Goal: Transaction & Acquisition: Purchase product/service

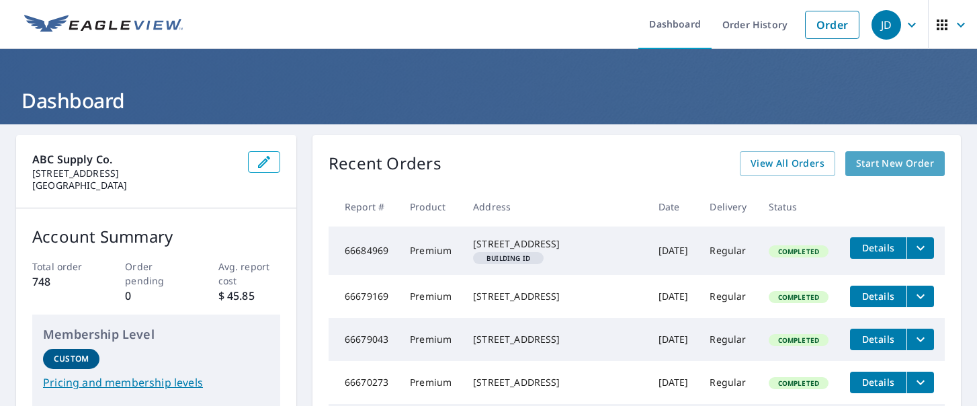
click at [866, 169] on span "Start New Order" at bounding box center [895, 163] width 78 height 17
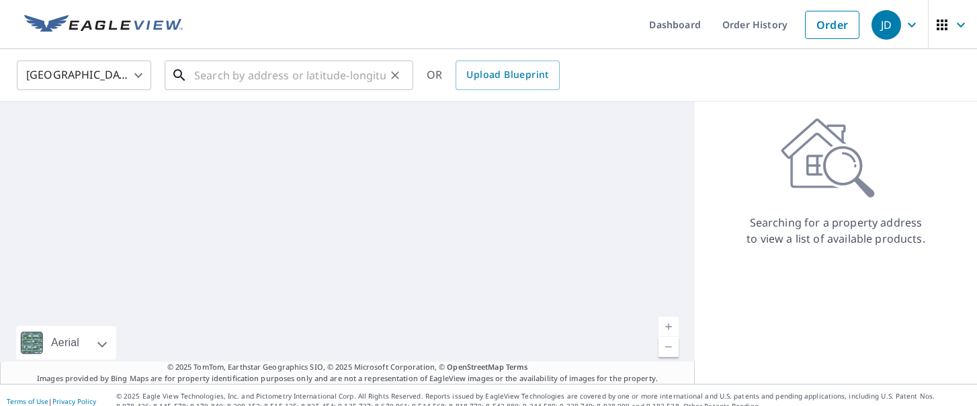
click at [296, 77] on input "text" at bounding box center [290, 75] width 192 height 38
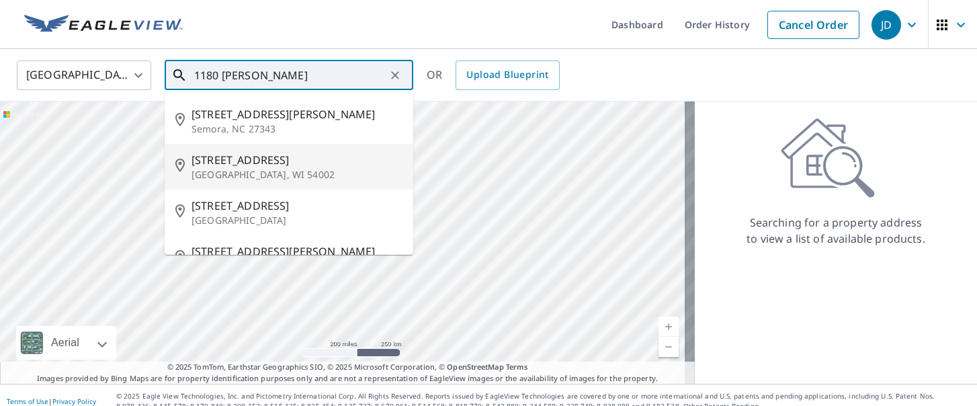
click at [263, 165] on span "[STREET_ADDRESS]" at bounding box center [297, 160] width 211 height 16
type input "[STREET_ADDRESS][PERSON_NAME][PERSON_NAME]"
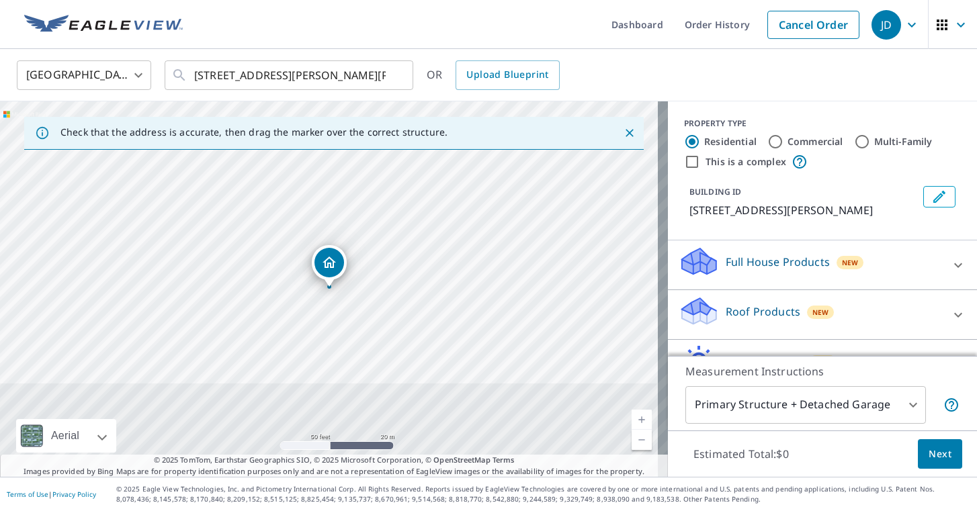
click at [935, 405] on button "Next" at bounding box center [940, 454] width 44 height 30
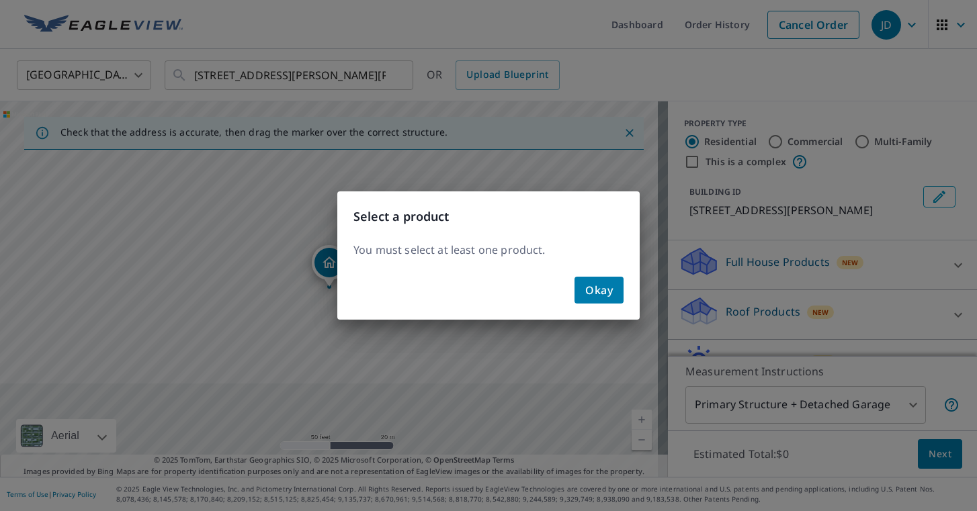
click at [605, 292] on span "Okay" at bounding box center [599, 290] width 28 height 19
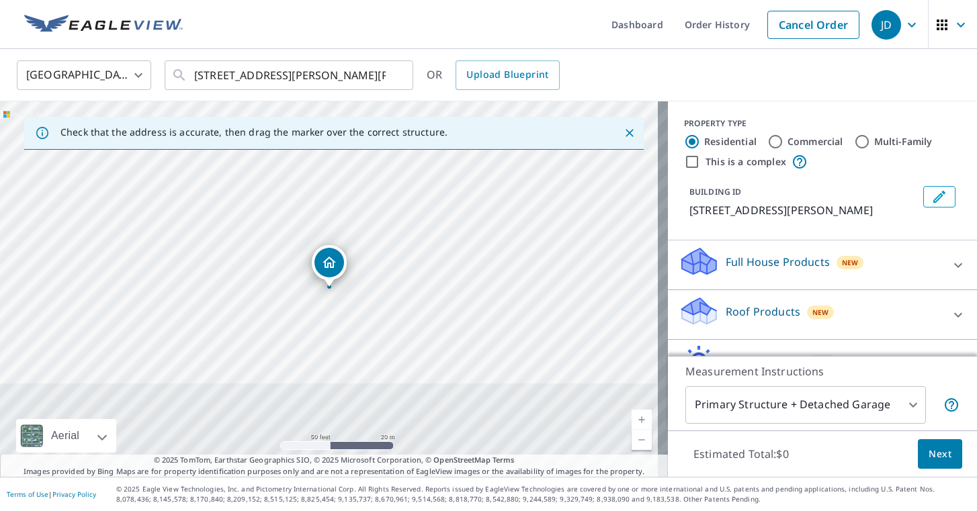
click at [942, 269] on div at bounding box center [958, 265] width 32 height 32
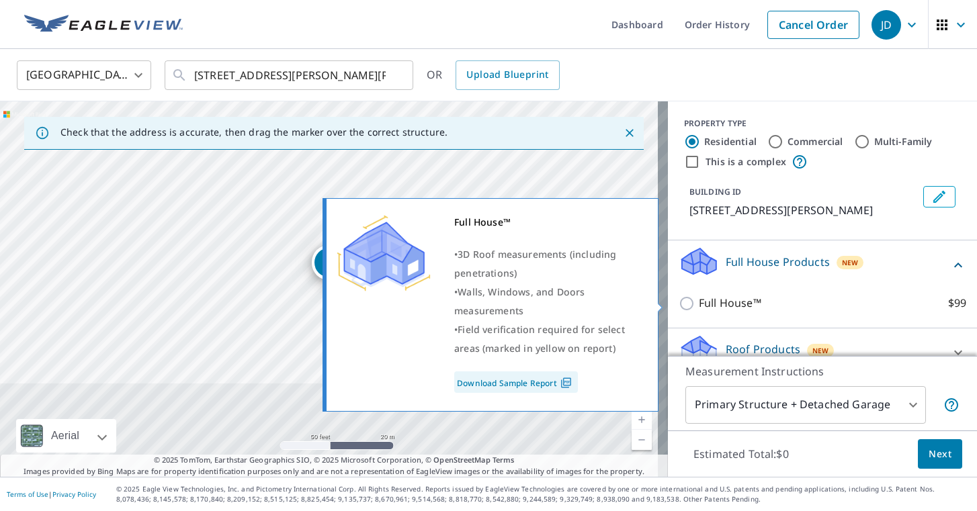
click at [679, 302] on input "Full House™ $99" at bounding box center [689, 304] width 20 height 16
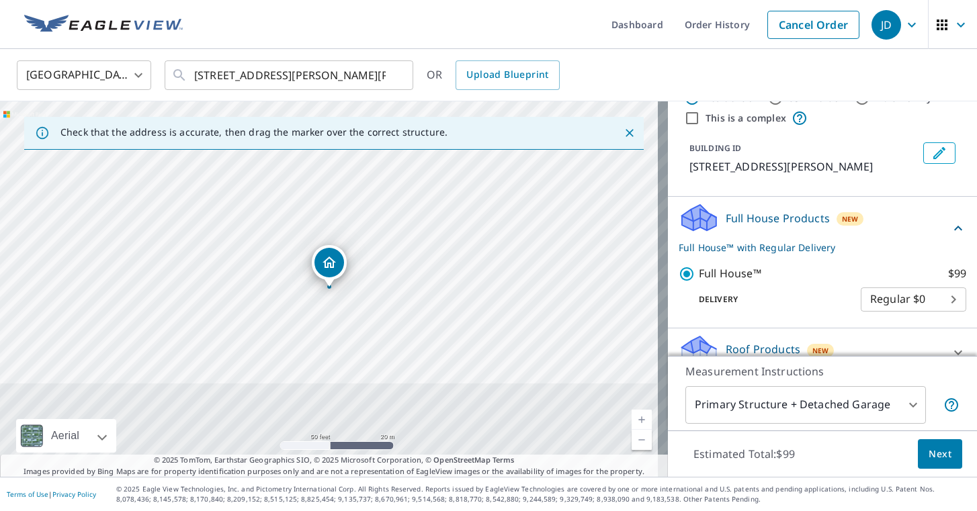
scroll to position [67, 0]
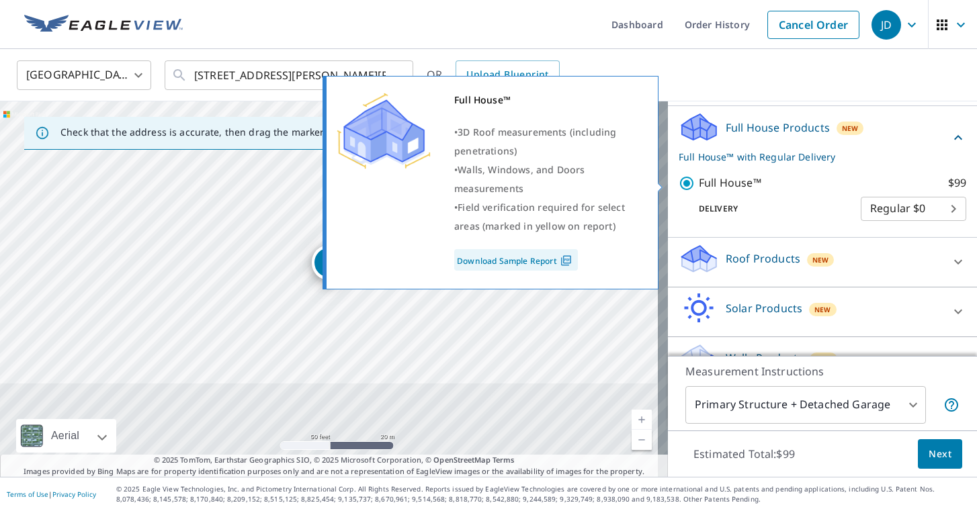
click at [680, 185] on input "Full House™ $99" at bounding box center [689, 183] width 20 height 16
checkbox input "false"
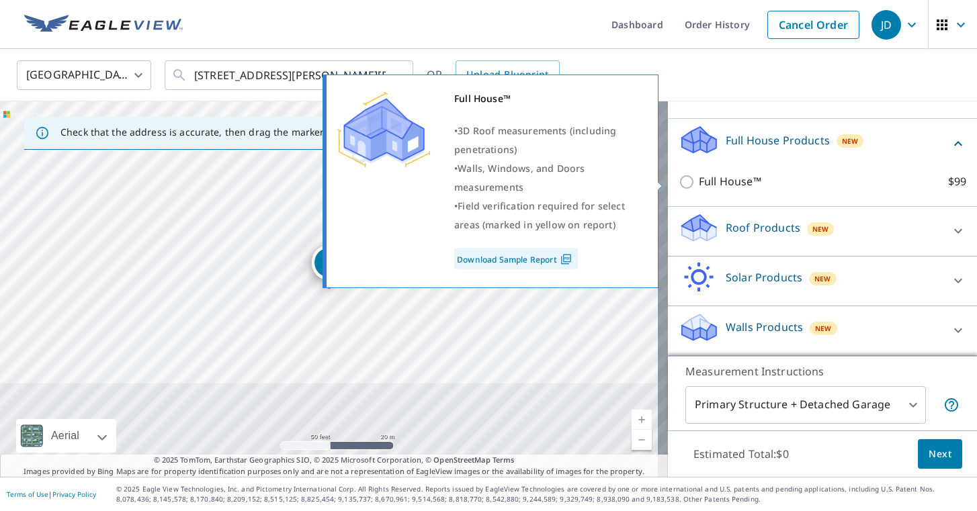
scroll to position [122, 0]
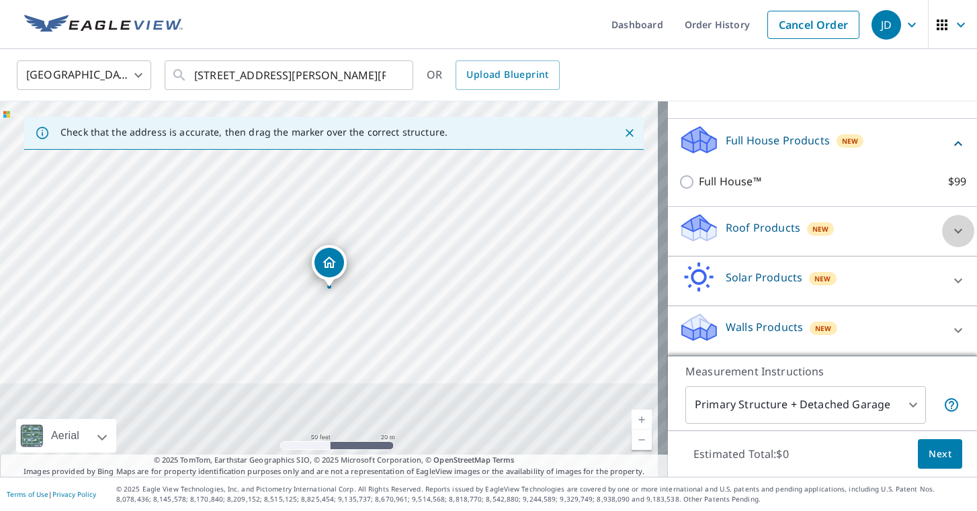
click at [950, 237] on icon at bounding box center [958, 231] width 16 height 16
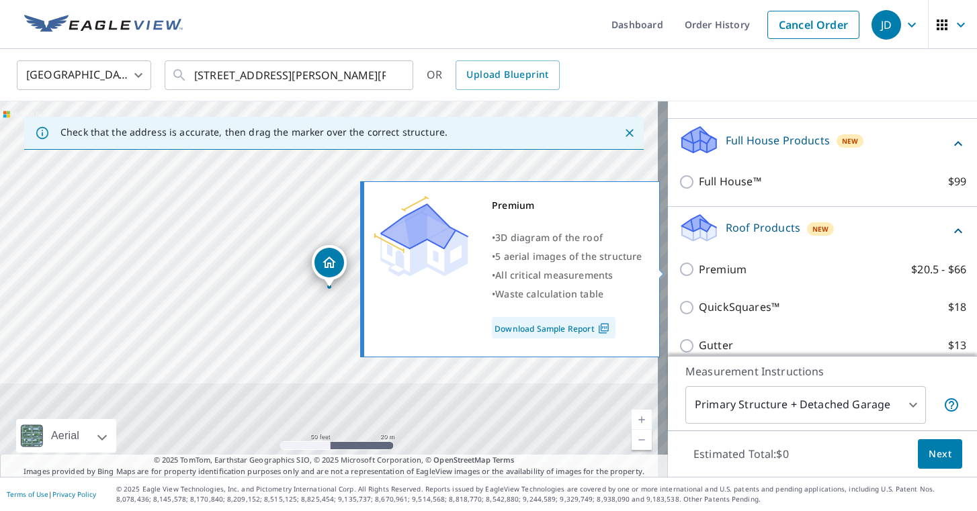
click at [679, 268] on input "Premium $20.5 - $66" at bounding box center [689, 269] width 20 height 16
checkbox input "true"
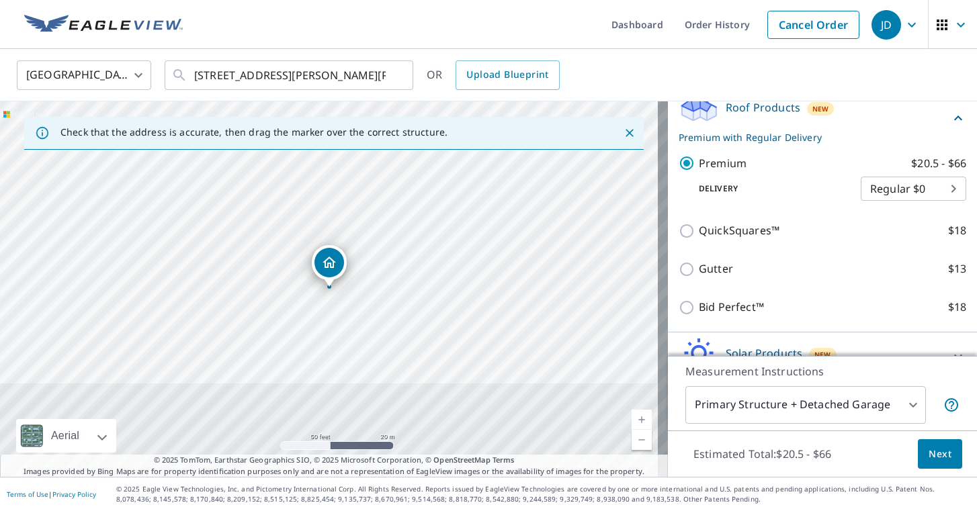
scroll to position [256, 0]
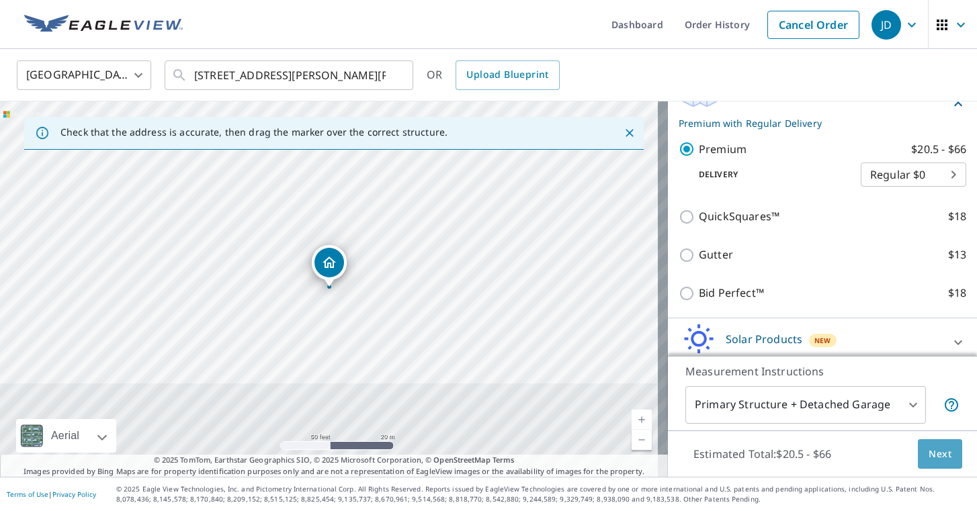
click at [931, 405] on span "Next" at bounding box center [940, 454] width 23 height 17
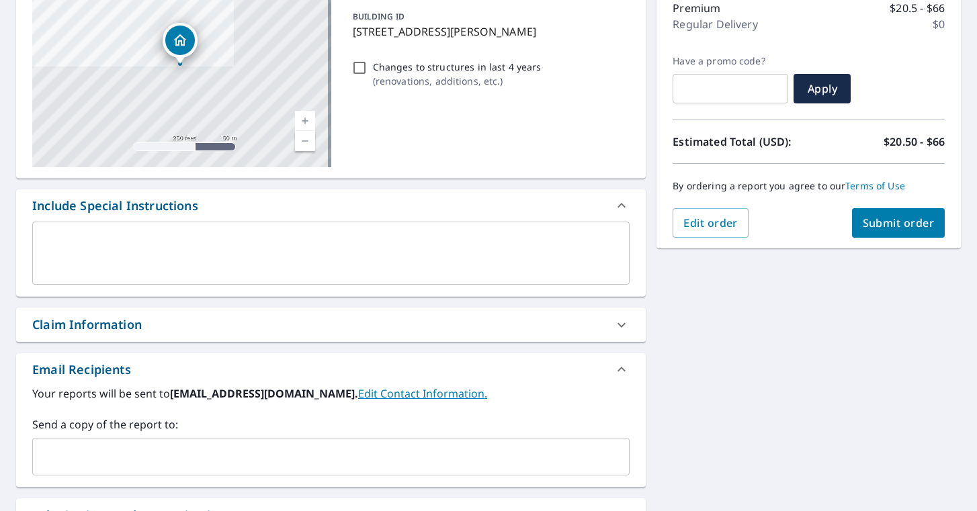
scroll to position [202, 0]
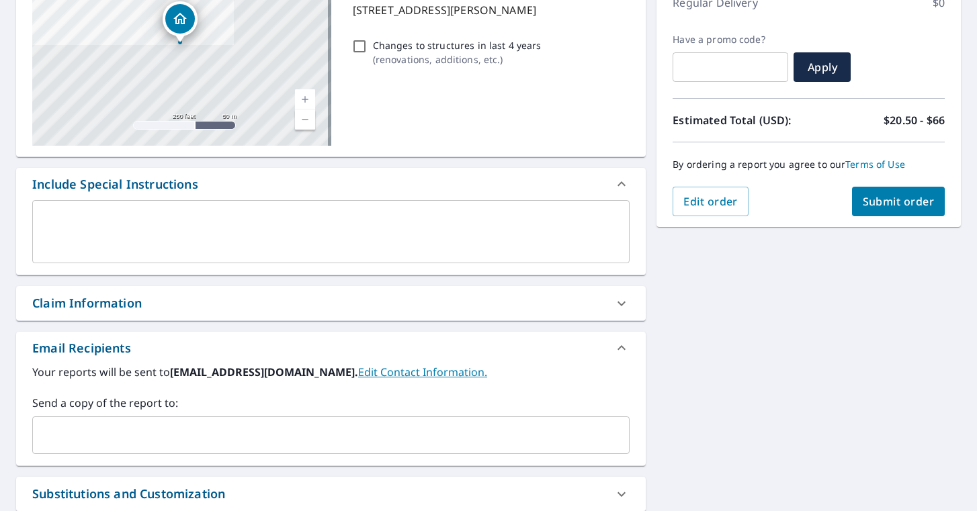
click at [331, 405] on input "text" at bounding box center [320, 436] width 565 height 26
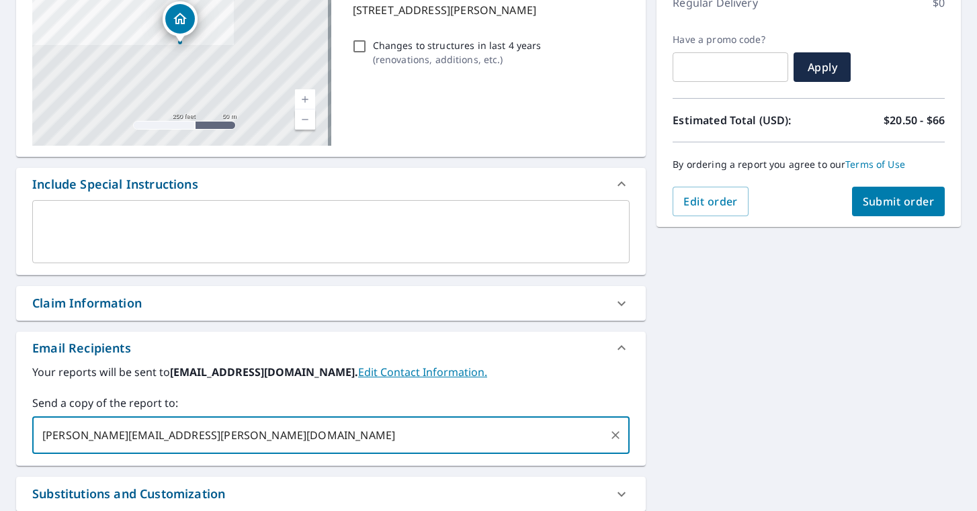
type input "[PERSON_NAME][EMAIL_ADDRESS][PERSON_NAME][DOMAIN_NAME],"
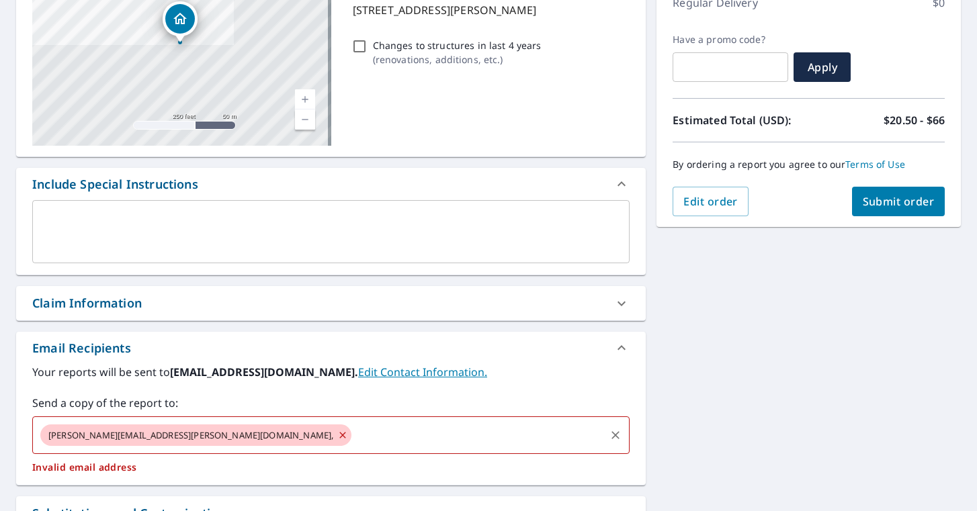
checkbox input "true"
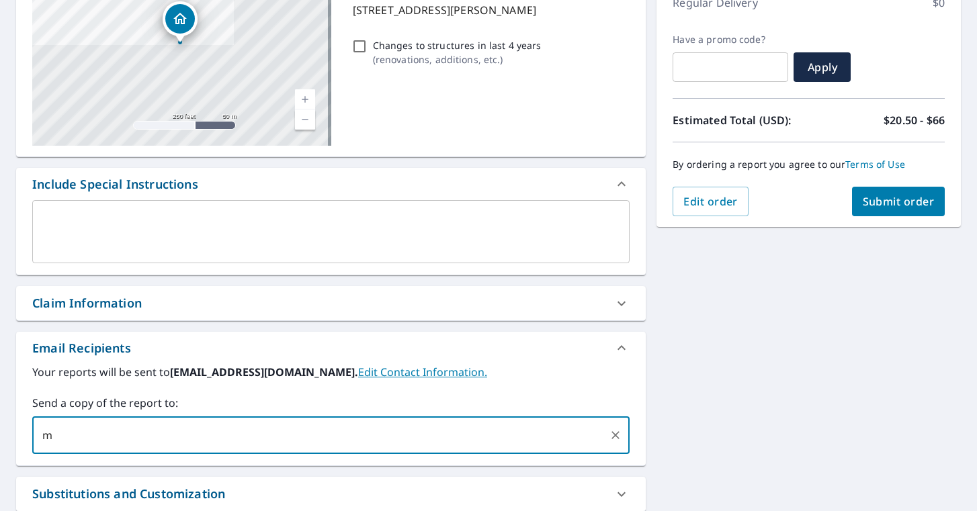
type input "[PERSON_NAME][EMAIL_ADDRESS][PERSON_NAME][DOMAIN_NAME]"
checkbox input "true"
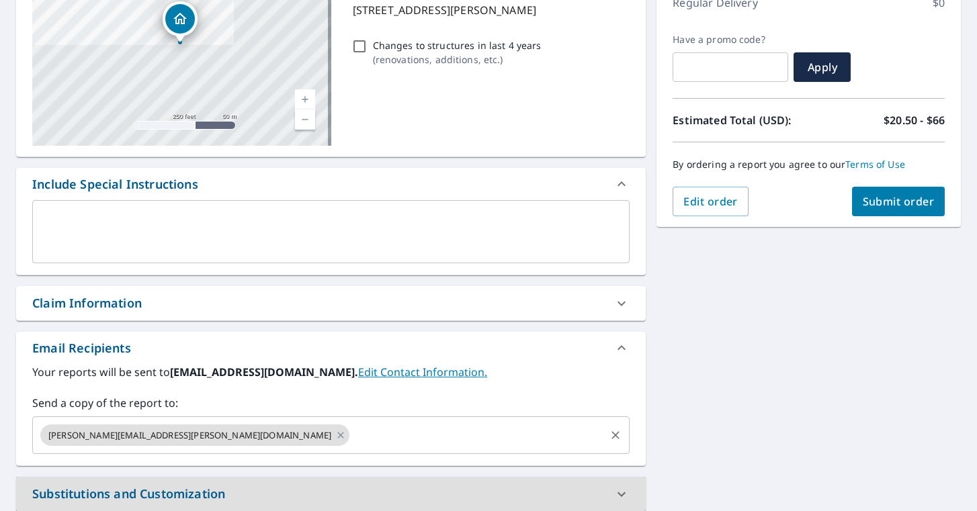
click at [351, 405] on input "text" at bounding box center [477, 436] width 252 height 26
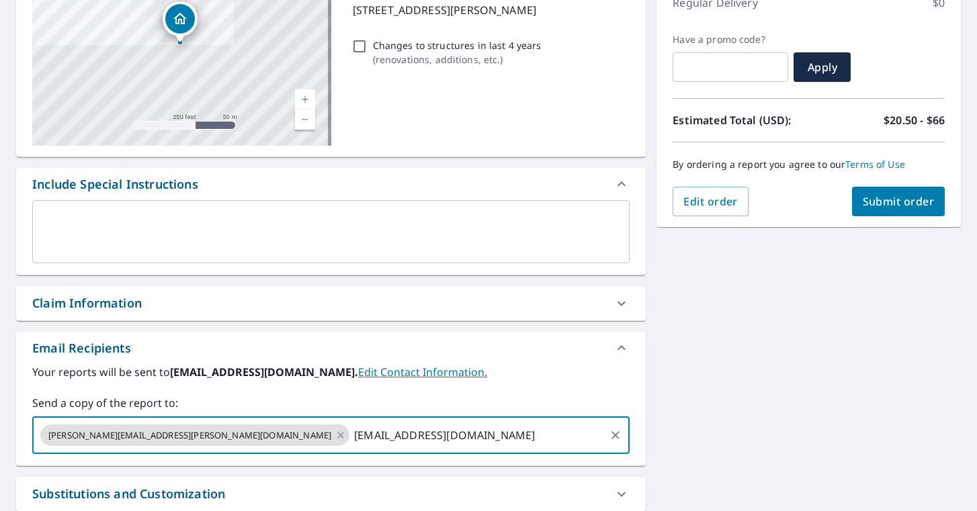
type input "[EMAIL_ADDRESS][DOMAIN_NAME]"
checkbox input "true"
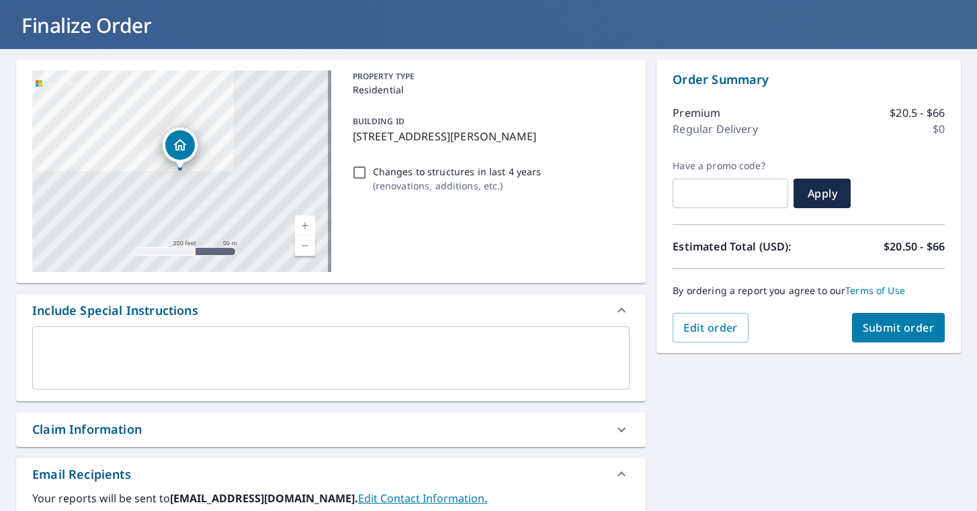
scroll to position [8, 0]
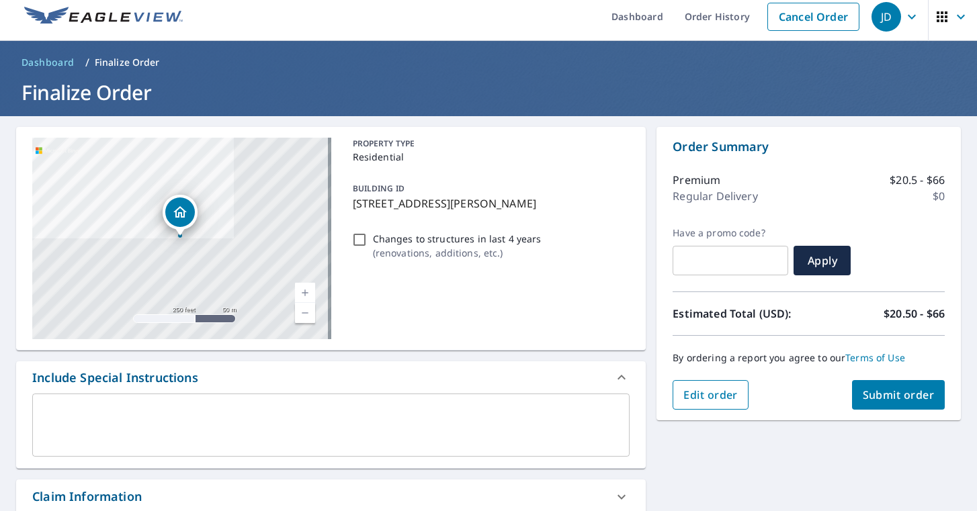
click at [720, 392] on span "Edit order" at bounding box center [710, 395] width 54 height 15
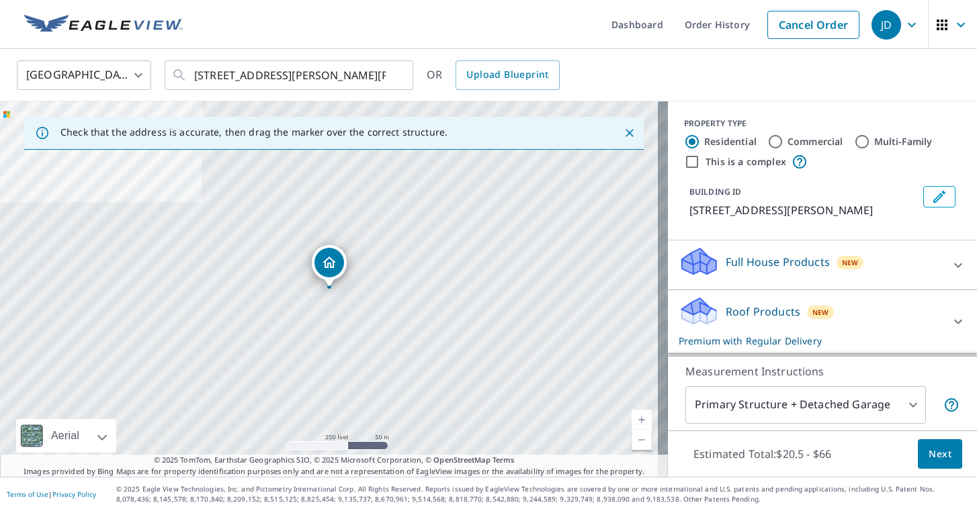
click at [904, 401] on body "JD JD Dashboard Order History Cancel Order JD United States [GEOGRAPHIC_DATA] ​…" at bounding box center [488, 255] width 977 height 511
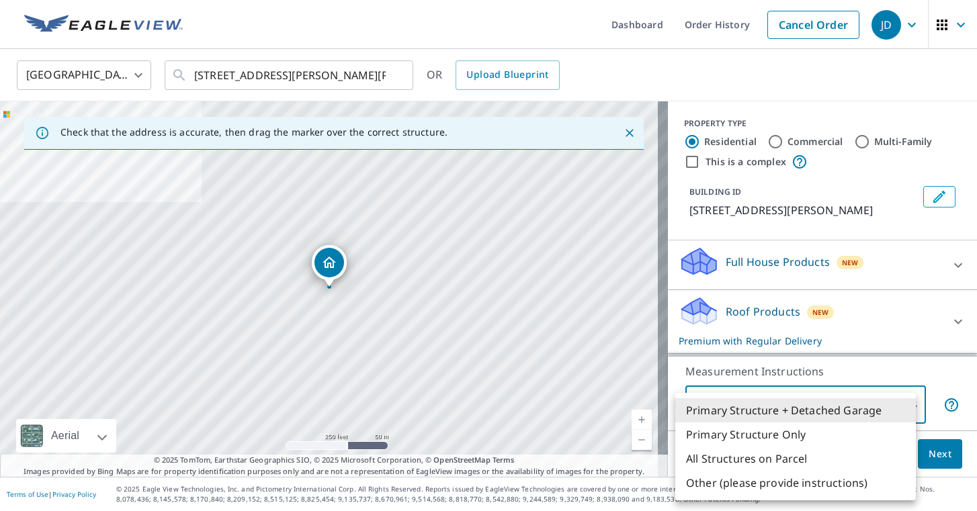
click at [879, 405] on li "Primary Structure + Detached Garage" at bounding box center [795, 410] width 241 height 24
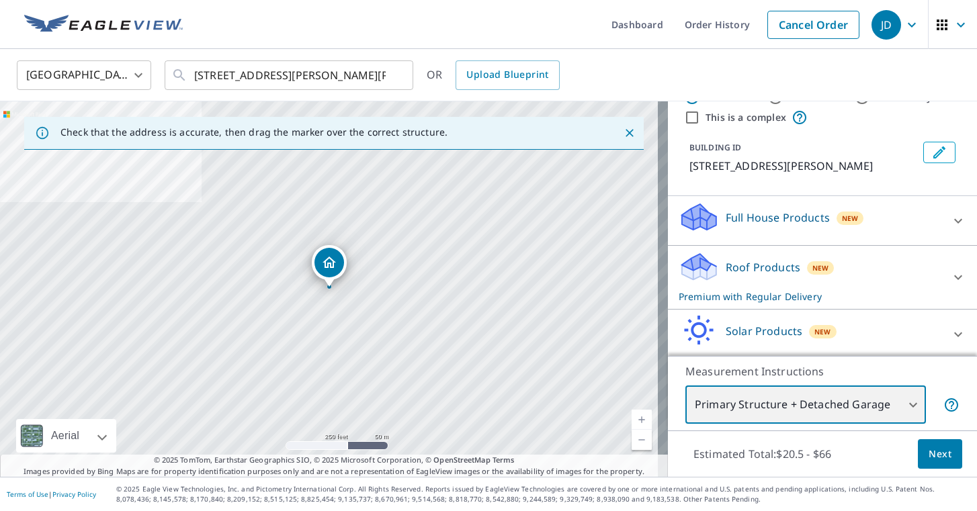
scroll to position [67, 0]
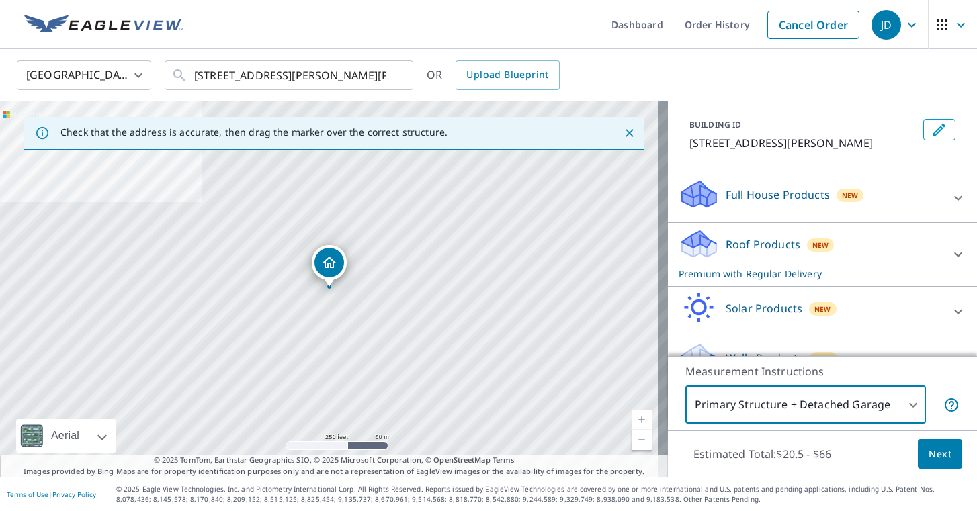
click at [933, 405] on span "Next" at bounding box center [940, 454] width 23 height 17
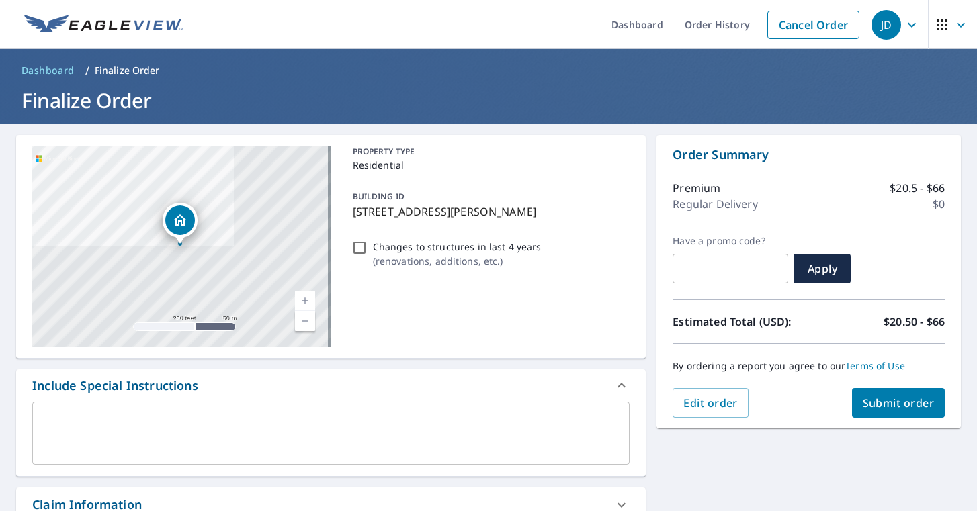
click at [890, 399] on span "Submit order" at bounding box center [899, 403] width 72 height 15
checkbox input "true"
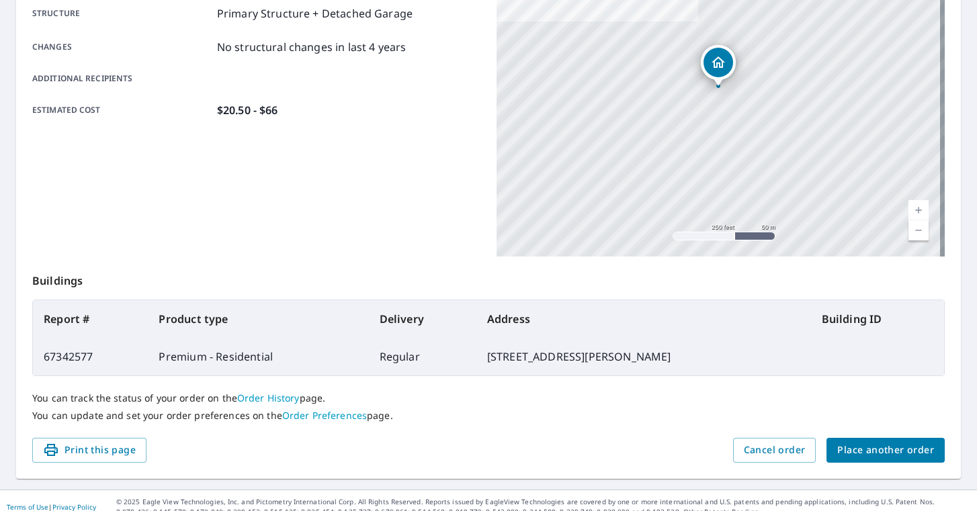
scroll to position [269, 0]
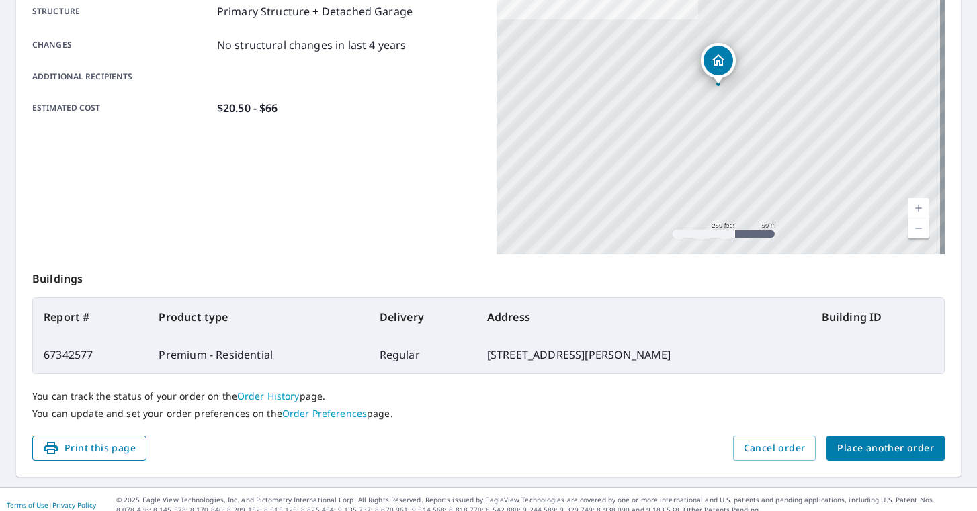
click at [121, 405] on span "Print this page" at bounding box center [89, 448] width 93 height 17
click at [919, 405] on span "Place another order" at bounding box center [885, 448] width 97 height 17
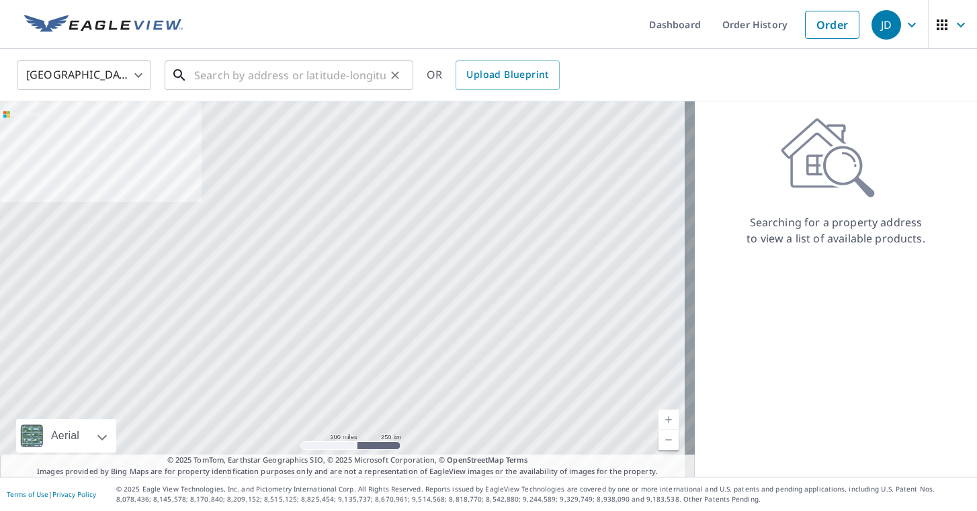
click at [306, 76] on input "text" at bounding box center [290, 75] width 192 height 38
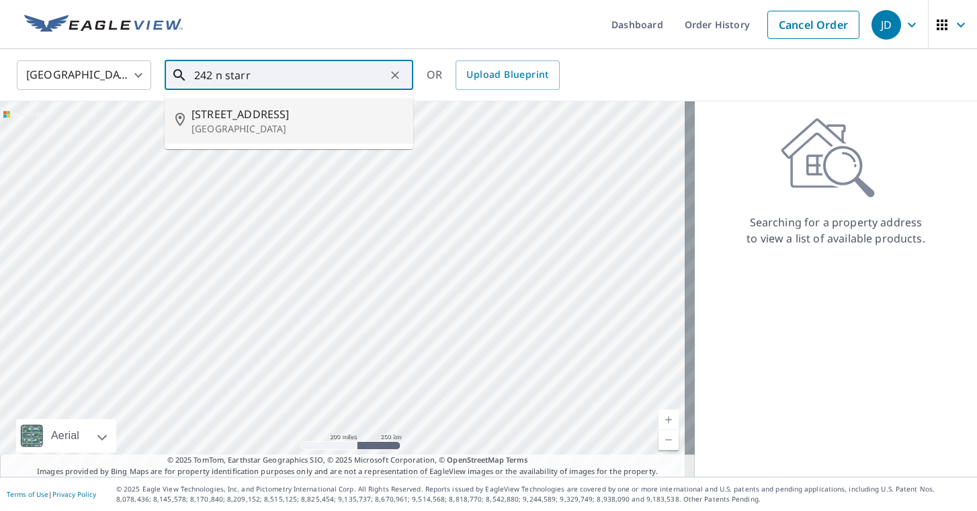
click at [252, 130] on p "[GEOGRAPHIC_DATA]" at bounding box center [297, 128] width 211 height 13
type input "[STREET_ADDRESS]"
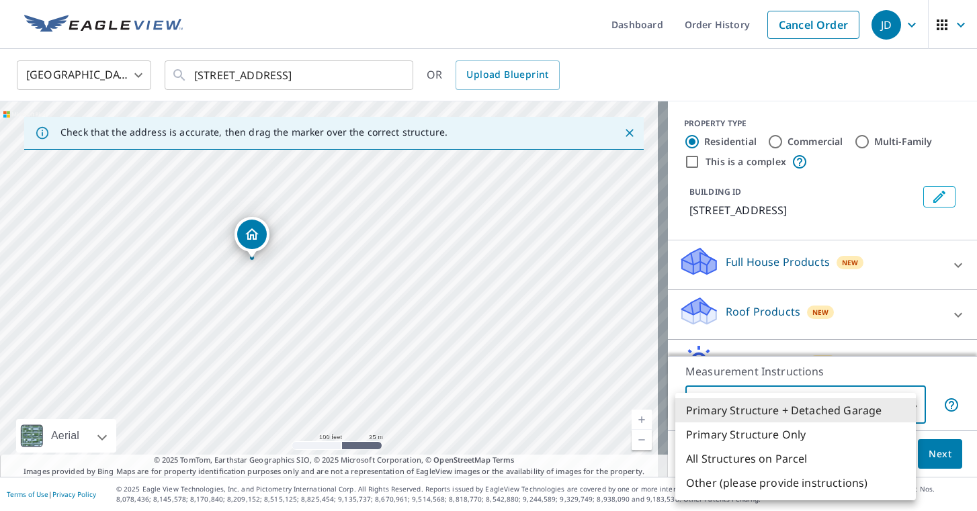
click at [838, 404] on body "JD JD Dashboard Order History Cancel Order JD [GEOGRAPHIC_DATA] [GEOGRAPHIC_DAT…" at bounding box center [488, 255] width 977 height 511
click at [784, 405] on li "Primary Structure Only" at bounding box center [795, 435] width 241 height 24
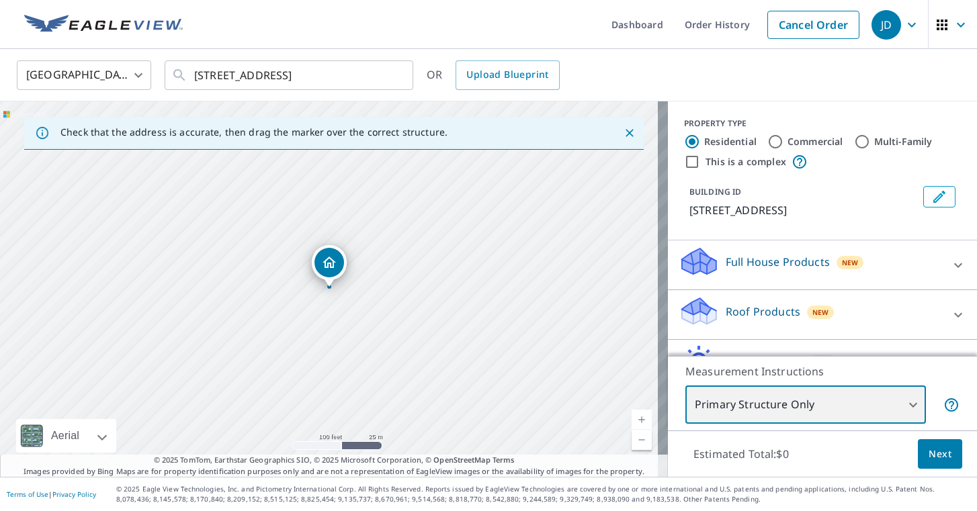
type input "2"
click at [950, 323] on icon at bounding box center [958, 315] width 16 height 16
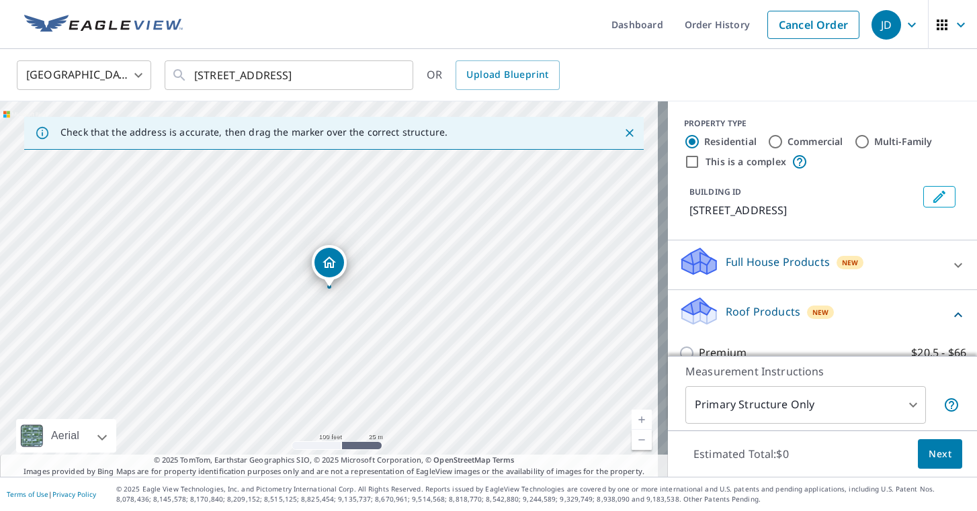
scroll to position [67, 0]
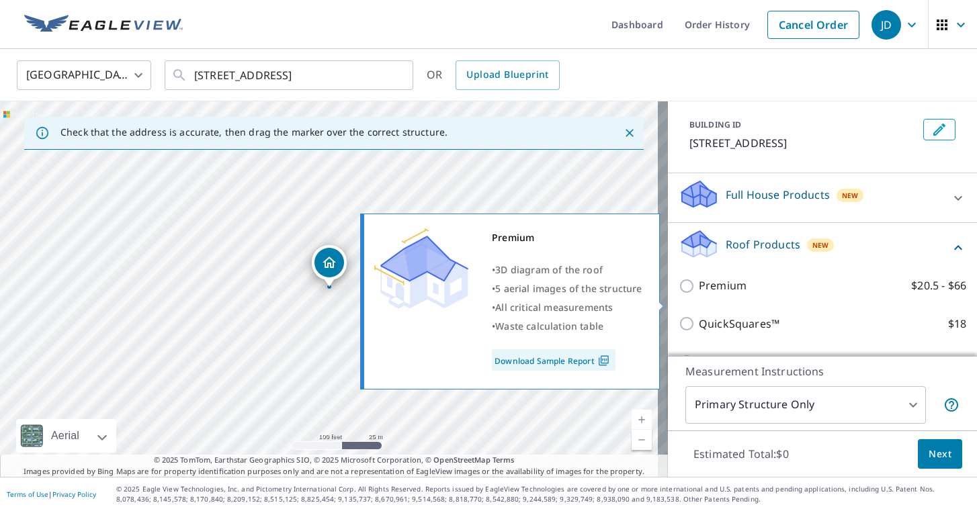
click at [679, 294] on input "Premium $20.5 - $66" at bounding box center [689, 286] width 20 height 16
checkbox input "true"
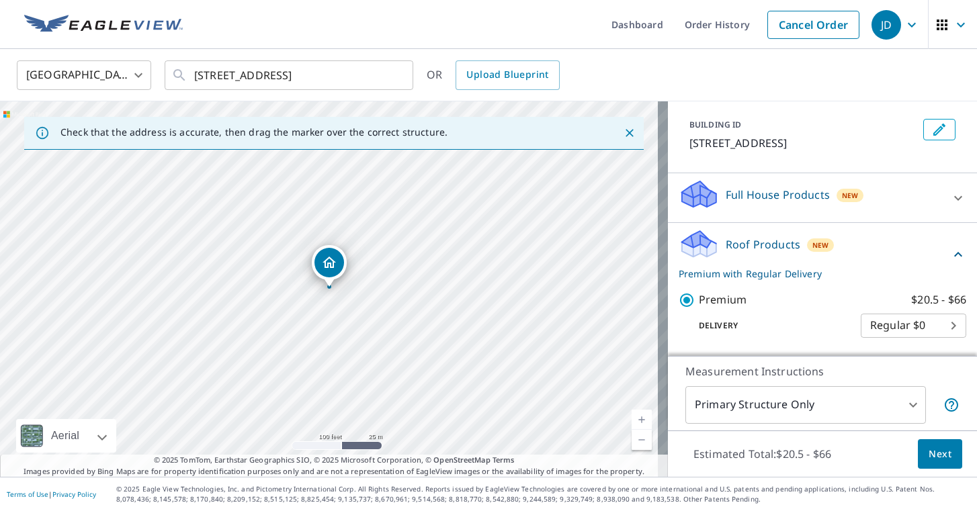
scroll to position [134, 0]
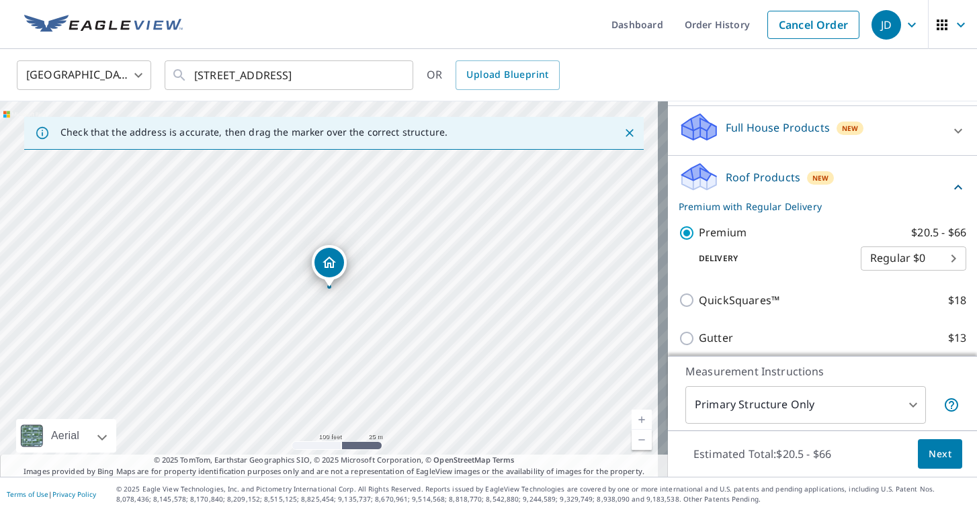
click at [940, 405] on span "Next" at bounding box center [940, 454] width 23 height 17
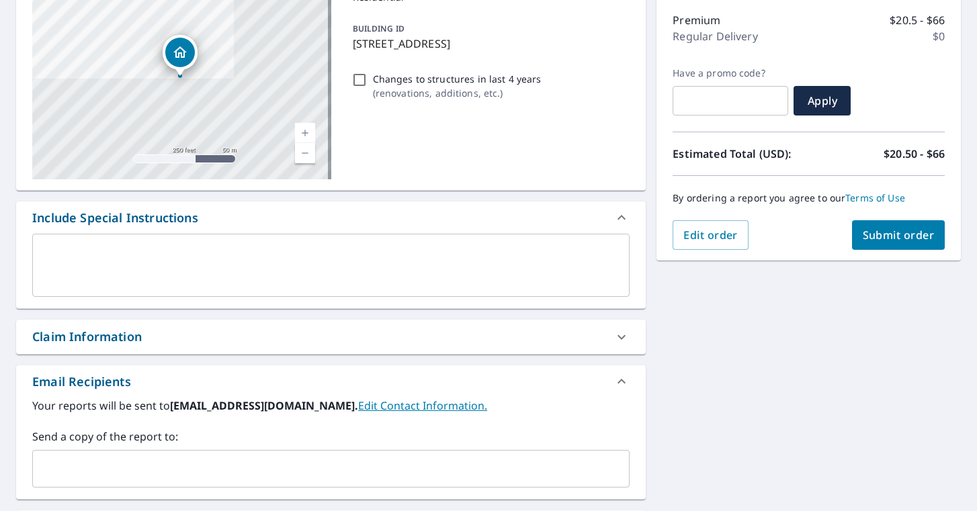
scroll to position [202, 0]
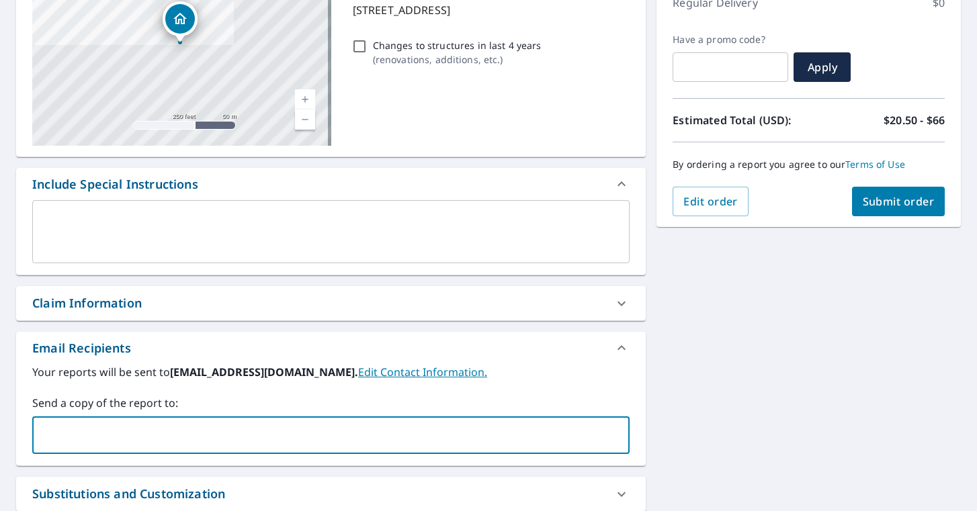
click at [129, 405] on input "text" at bounding box center [320, 436] width 565 height 26
type input "[PERSON_NAME][EMAIL_ADDRESS][PERSON_NAME][DOMAIN_NAME]"
checkbox input "true"
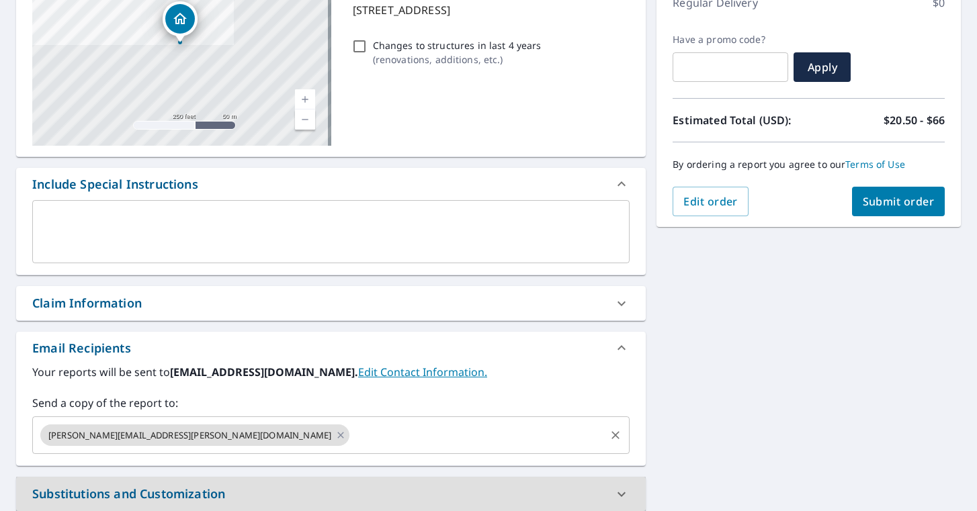
click at [351, 405] on input "text" at bounding box center [477, 436] width 252 height 26
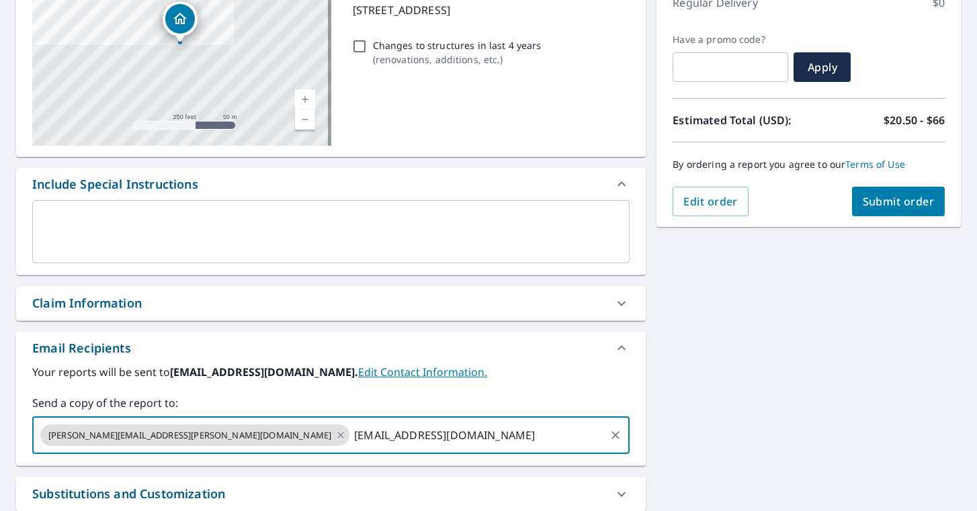
type input "[EMAIL_ADDRESS][DOMAIN_NAME]"
drag, startPoint x: 272, startPoint y: 425, endPoint x: 265, endPoint y: 435, distance: 12.5
drag, startPoint x: 265, startPoint y: 435, endPoint x: 534, endPoint y: 450, distance: 269.9
click at [534, 405] on div "[PERSON_NAME][EMAIL_ADDRESS][PERSON_NAME][DOMAIN_NAME] [DOMAIN_NAME][EMAIL_ADDR…" at bounding box center [330, 436] width 597 height 38
drag, startPoint x: 298, startPoint y: 437, endPoint x: 509, endPoint y: 456, distance: 212.5
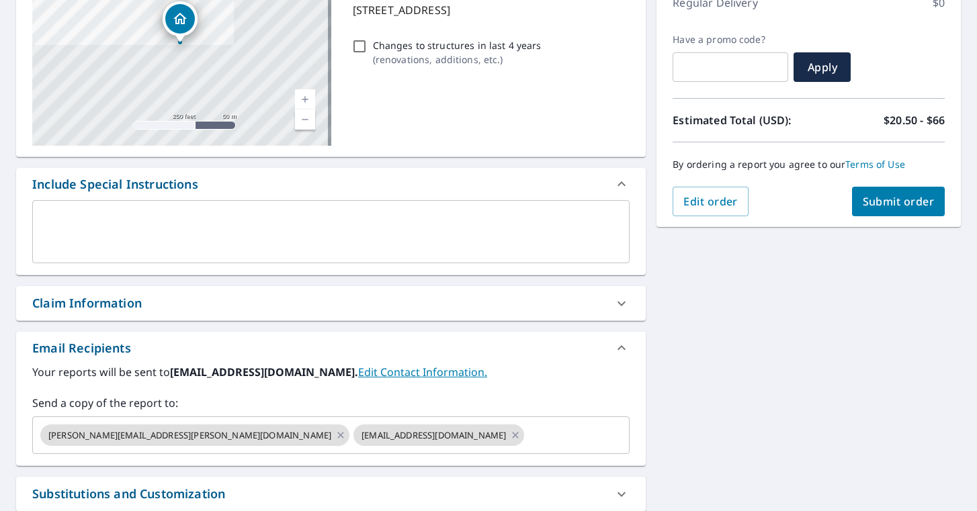
click at [931, 204] on button "Submit order" at bounding box center [898, 202] width 93 height 30
checkbox input "true"
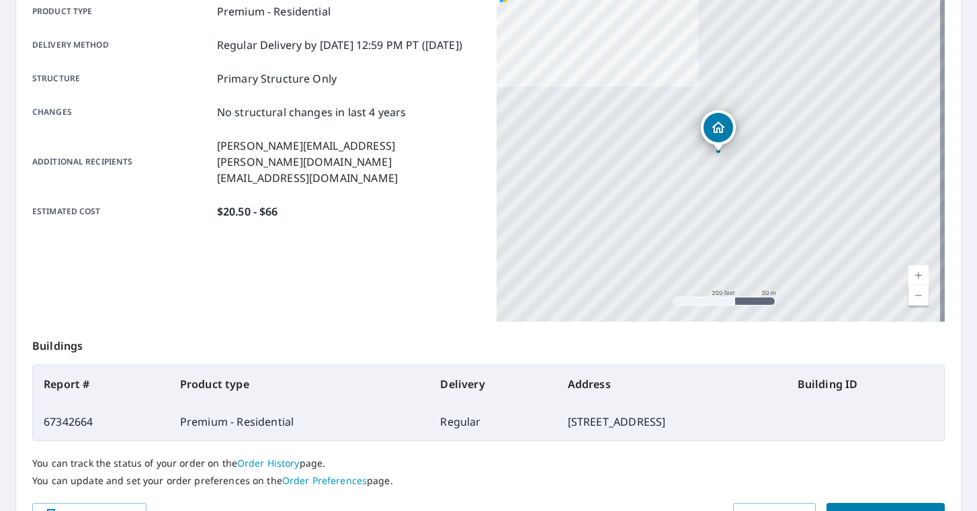
scroll to position [280, 0]
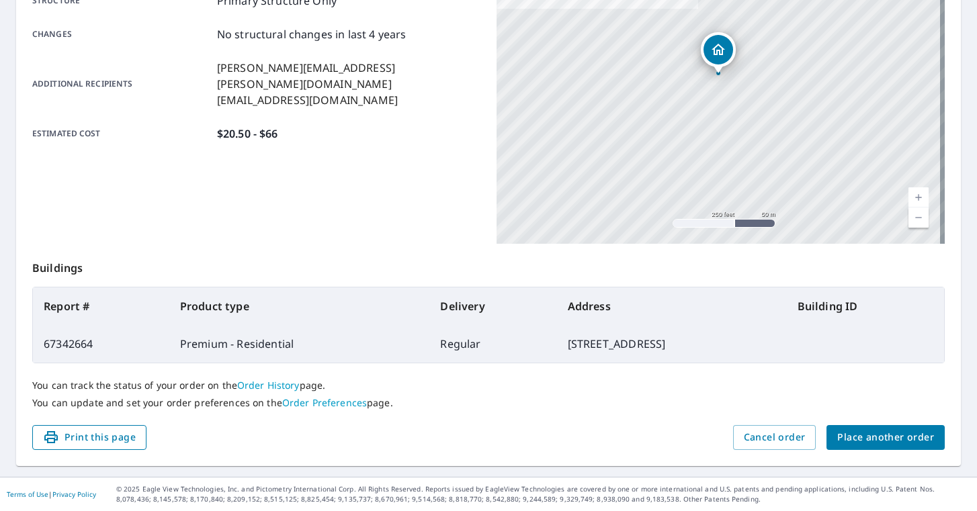
click at [122, 405] on span "Print this page" at bounding box center [89, 437] width 93 height 17
click at [939, 405] on div "Order details Product type Premium - Residential Delivery method Regular Delive…" at bounding box center [488, 161] width 945 height 611
click at [857, 405] on span "Place another order" at bounding box center [885, 437] width 97 height 17
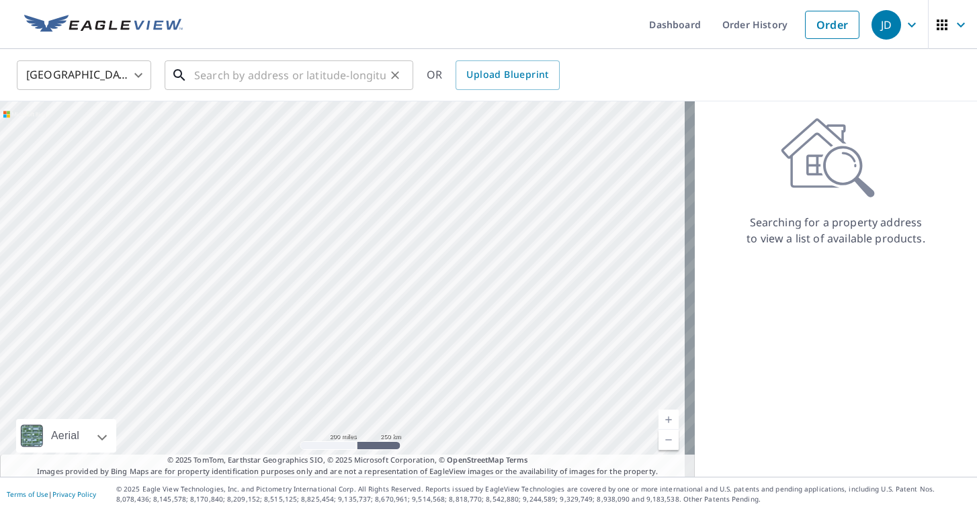
click at [237, 70] on input "text" at bounding box center [290, 75] width 192 height 38
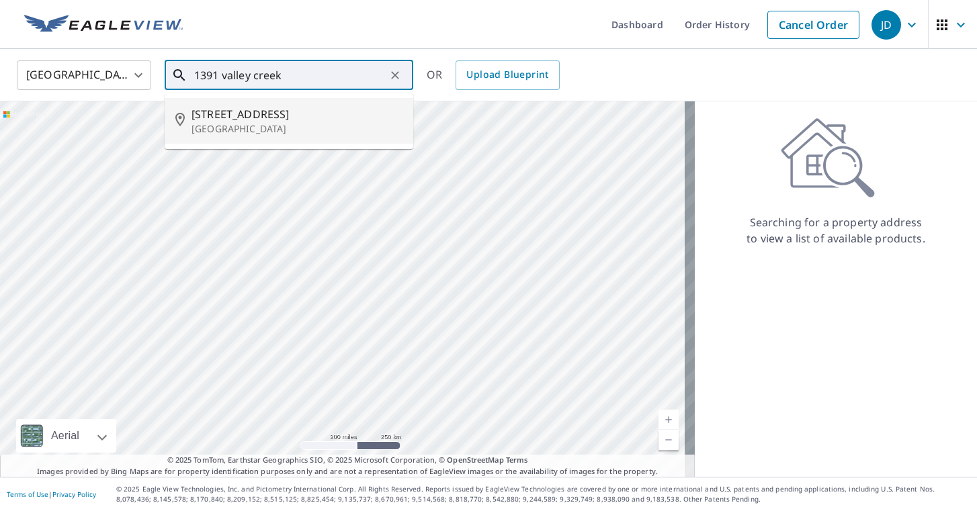
click at [253, 119] on span "[STREET_ADDRESS]" at bounding box center [297, 114] width 211 height 16
type input "[STREET_ADDRESS]"
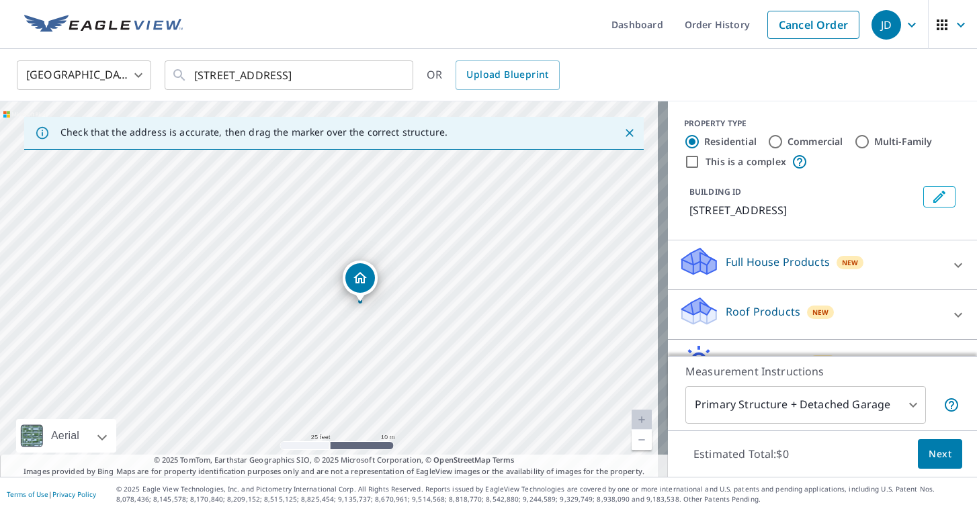
drag, startPoint x: 327, startPoint y: 258, endPoint x: 363, endPoint y: 276, distance: 40.6
click at [850, 390] on body "JD JD Dashboard Order History Cancel Order JD United States US ​ [STREET_ADDRES…" at bounding box center [488, 255] width 977 height 511
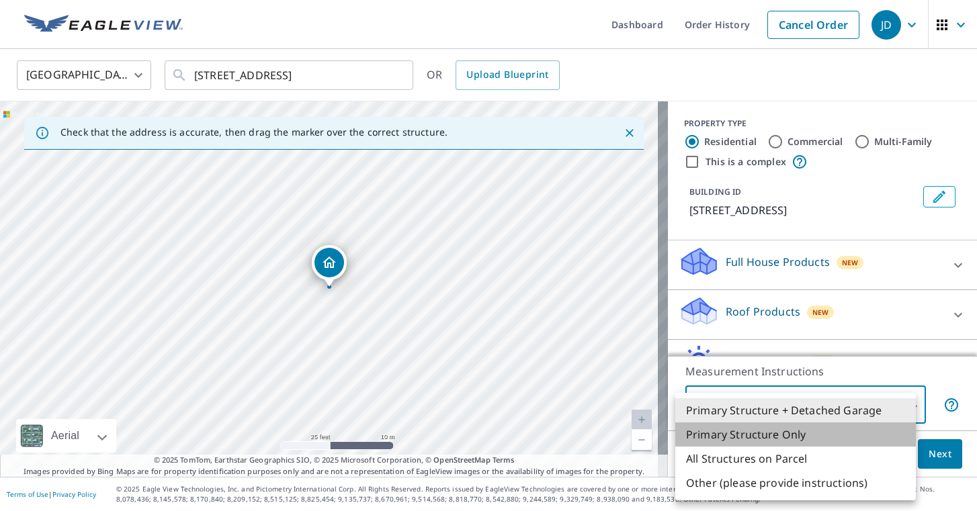
click at [786, 405] on li "Primary Structure Only" at bounding box center [795, 435] width 241 height 24
type input "2"
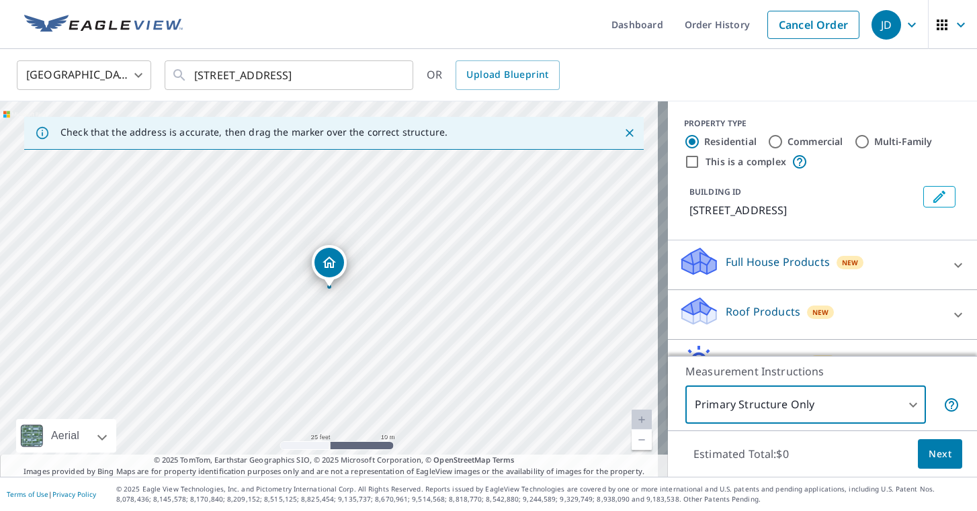
click at [779, 320] on p "Roof Products" at bounding box center [763, 312] width 75 height 16
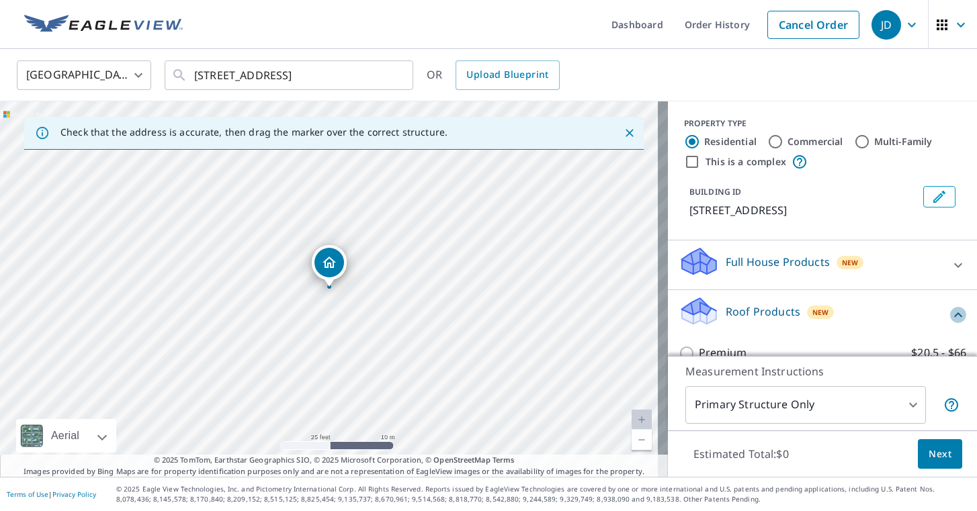
click at [950, 323] on icon at bounding box center [958, 315] width 16 height 16
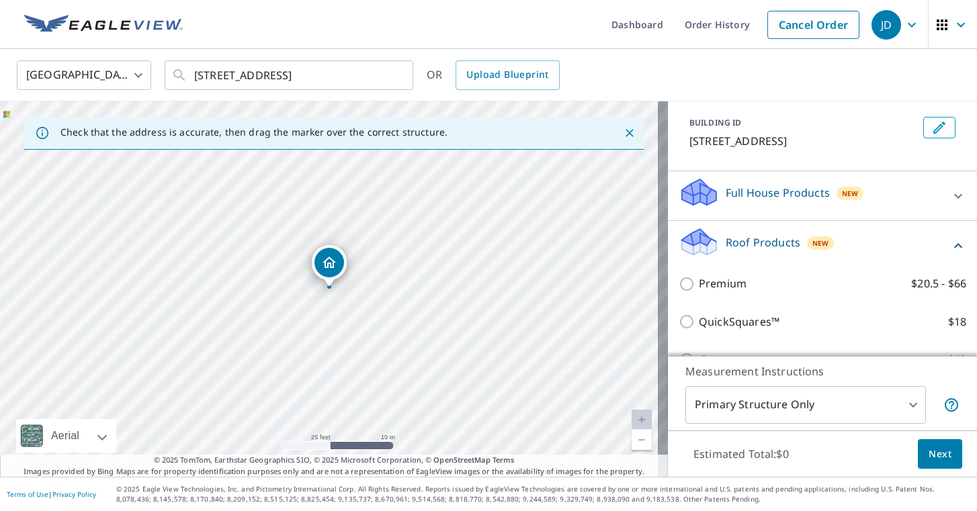
scroll to position [134, 0]
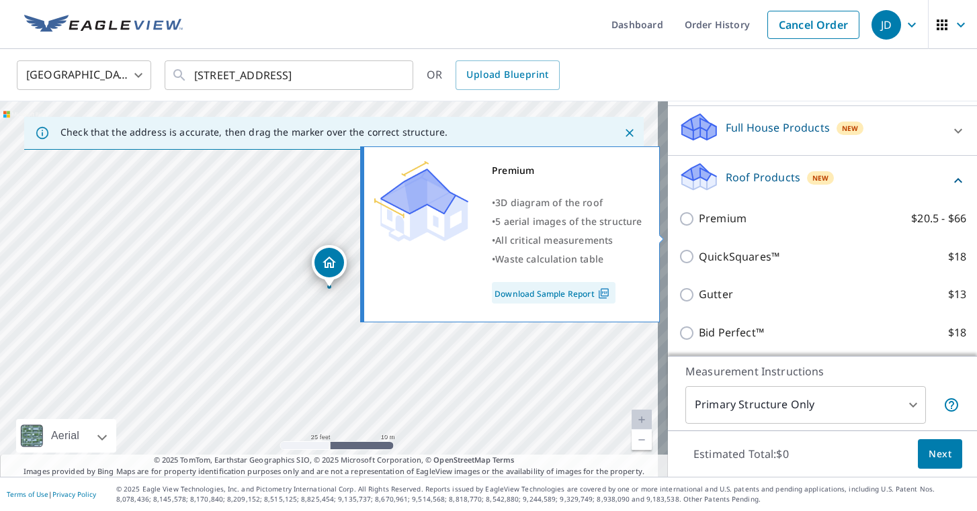
click at [679, 227] on input "Premium $20.5 - $66" at bounding box center [689, 219] width 20 height 16
checkbox input "true"
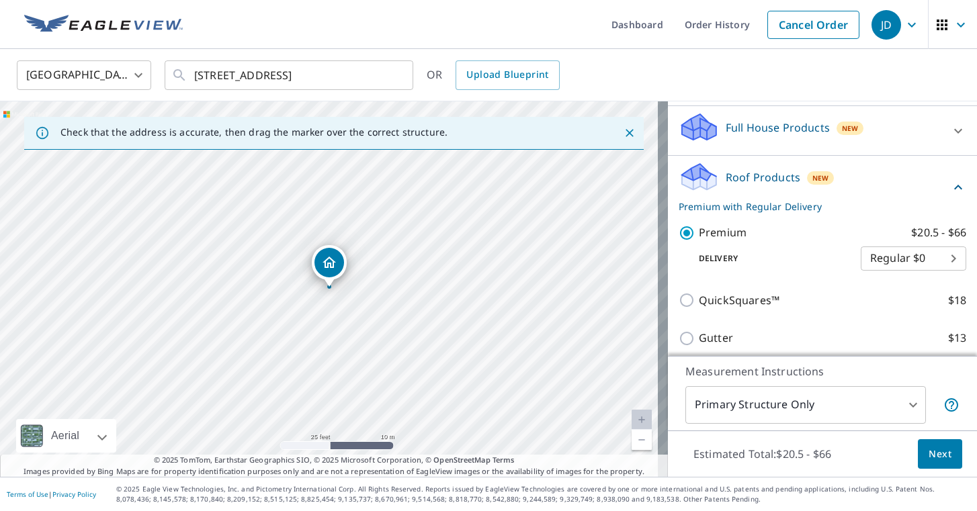
click at [941, 405] on button "Next" at bounding box center [940, 454] width 44 height 30
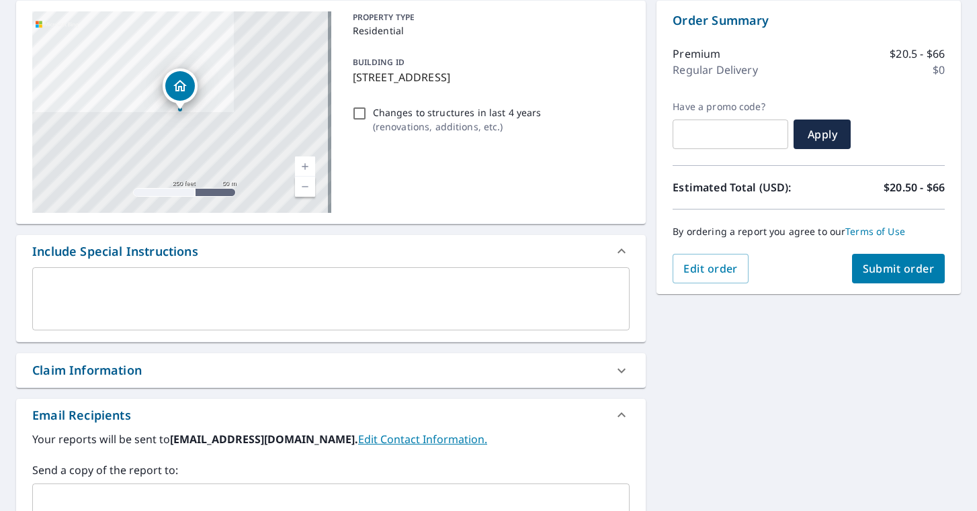
scroll to position [202, 0]
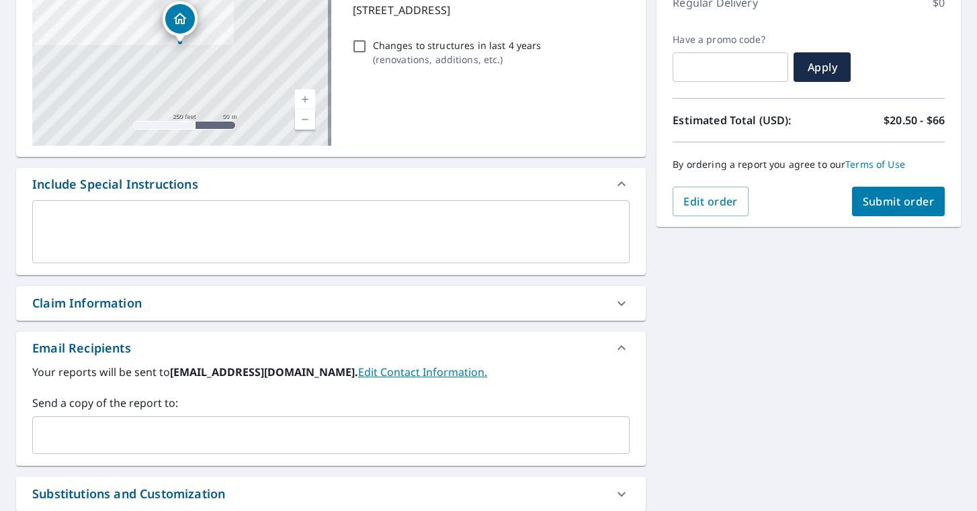
click at [146, 405] on input "text" at bounding box center [320, 436] width 565 height 26
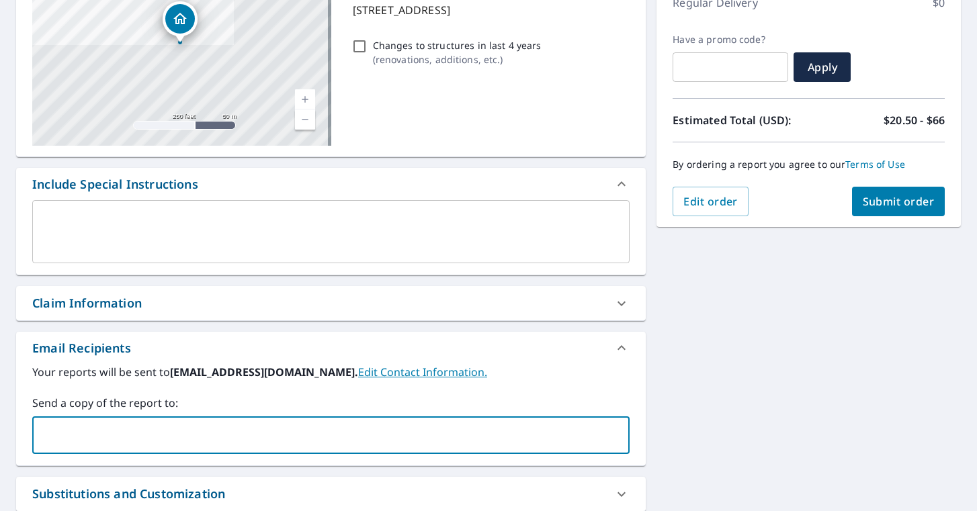
type input "[PERSON_NAME][EMAIL_ADDRESS][PERSON_NAME][DOMAIN_NAME]"
checkbox input "true"
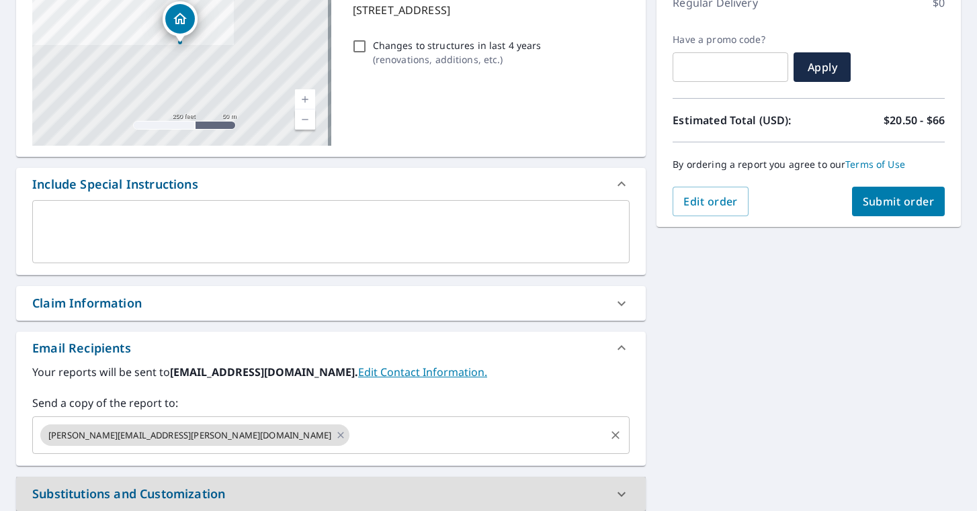
click at [351, 405] on input "text" at bounding box center [477, 436] width 252 height 26
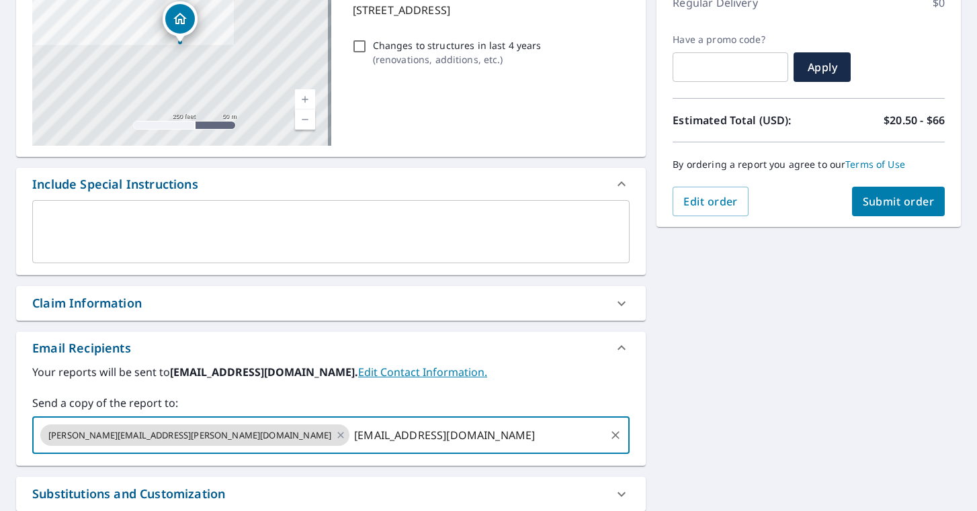
type input "[EMAIL_ADDRESS][DOMAIN_NAME]"
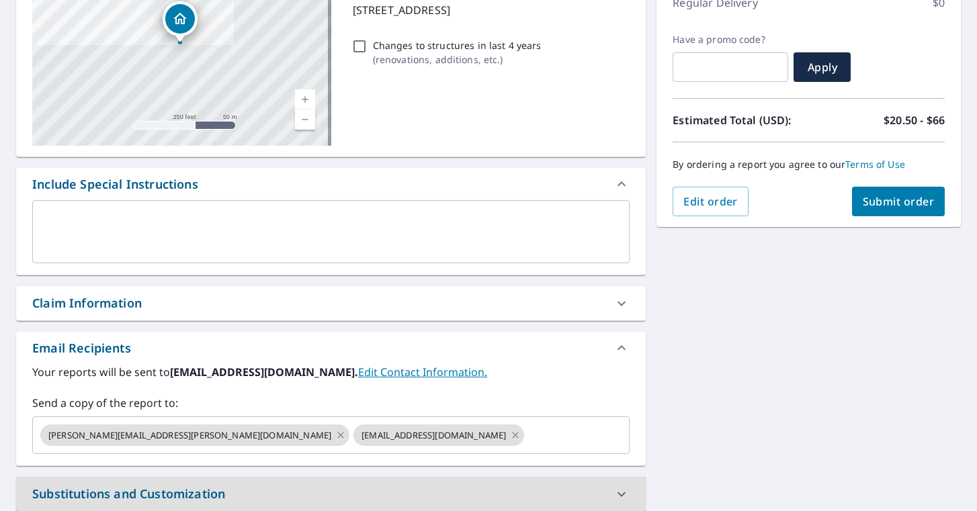
click at [868, 204] on span "Submit order" at bounding box center [899, 201] width 72 height 15
checkbox input "true"
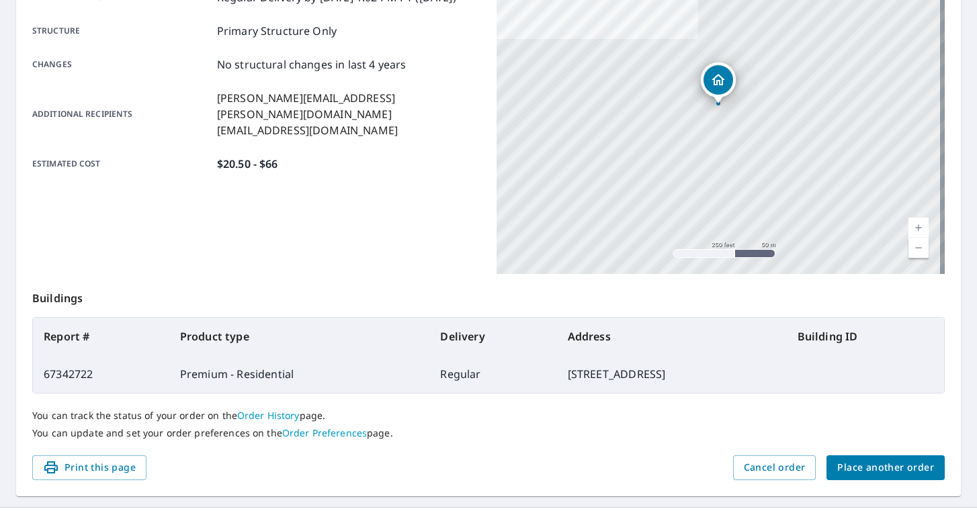
scroll to position [269, 0]
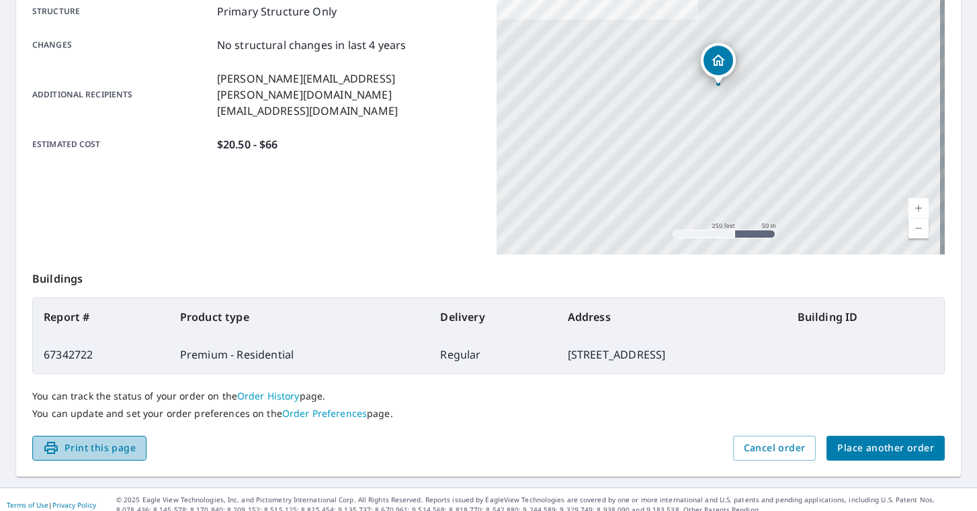
click at [73, 405] on span "Print this page" at bounding box center [89, 448] width 93 height 17
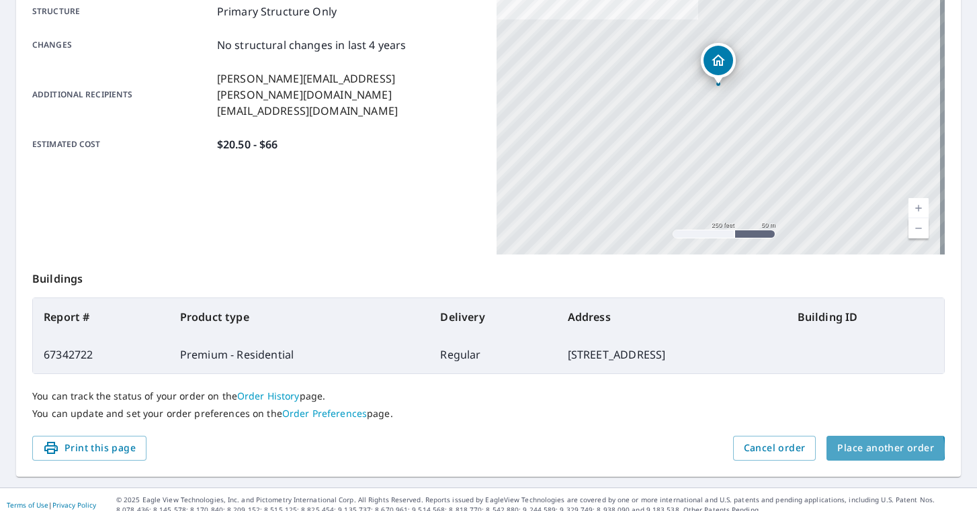
click at [877, 405] on span "Place another order" at bounding box center [885, 448] width 97 height 17
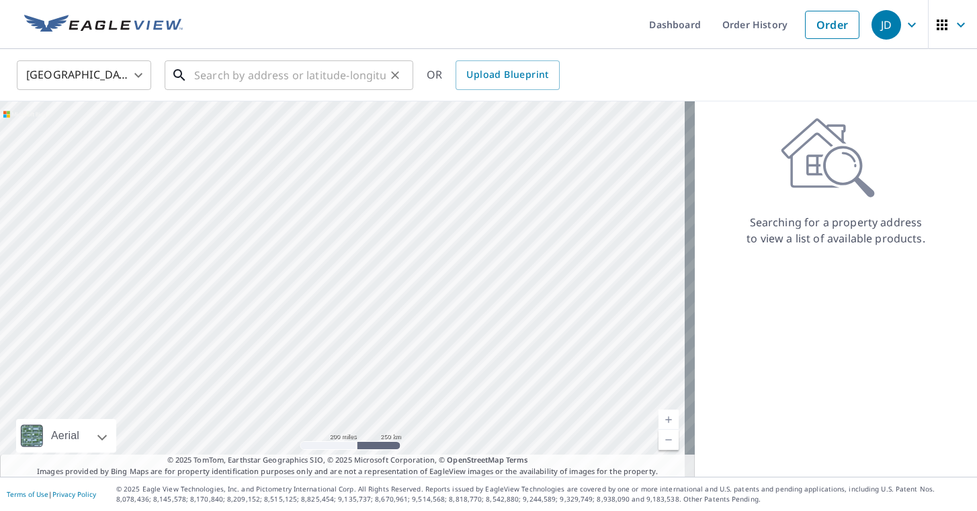
click at [243, 77] on input "text" at bounding box center [290, 75] width 192 height 38
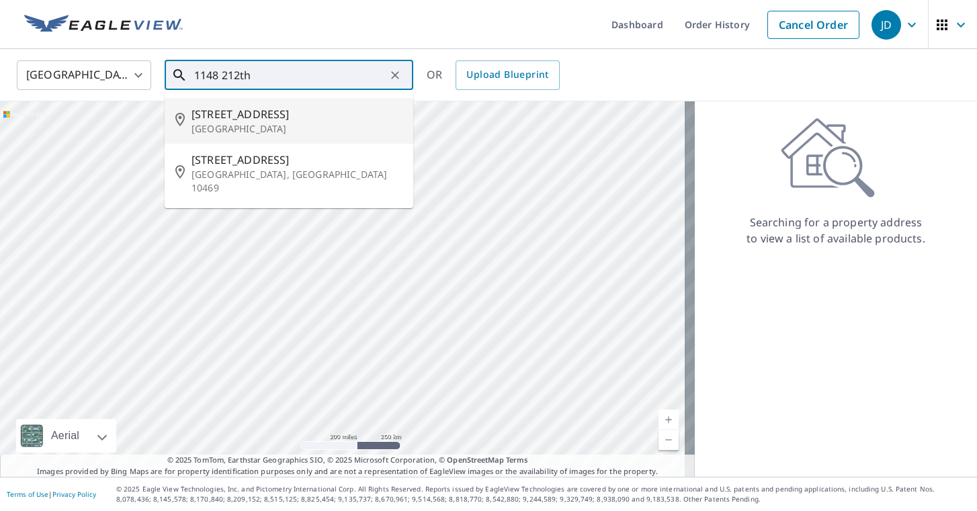
click at [256, 126] on p "[GEOGRAPHIC_DATA]" at bounding box center [297, 128] width 211 height 13
type input "[STREET_ADDRESS]"
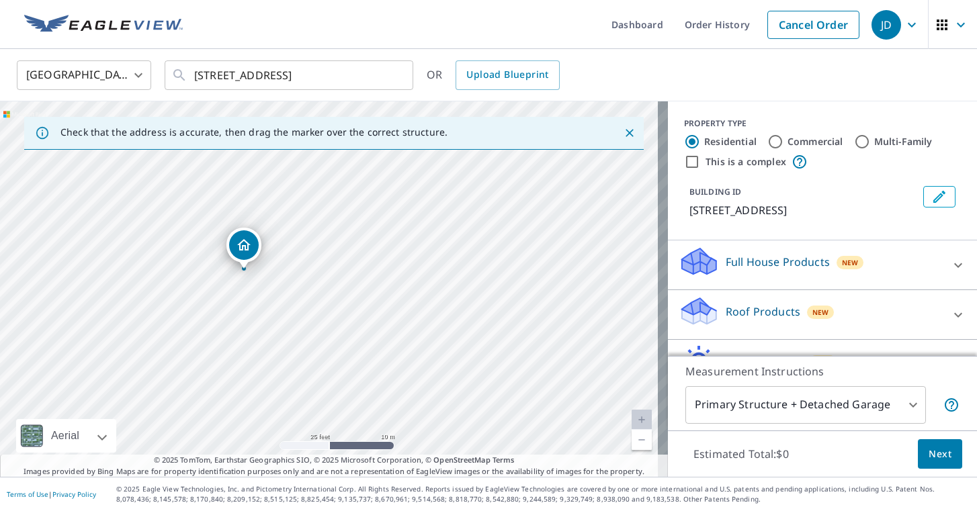
click at [733, 320] on p "Roof Products" at bounding box center [763, 312] width 75 height 16
click at [742, 320] on p "Roof Products" at bounding box center [763, 312] width 75 height 16
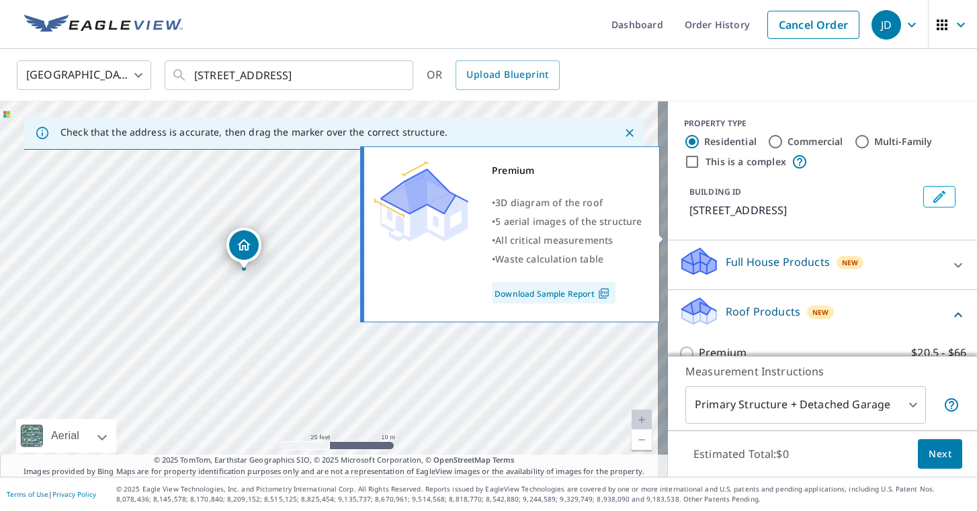
click at [679, 345] on input "Premium $20.5 - $66" at bounding box center [689, 353] width 20 height 16
checkbox input "true"
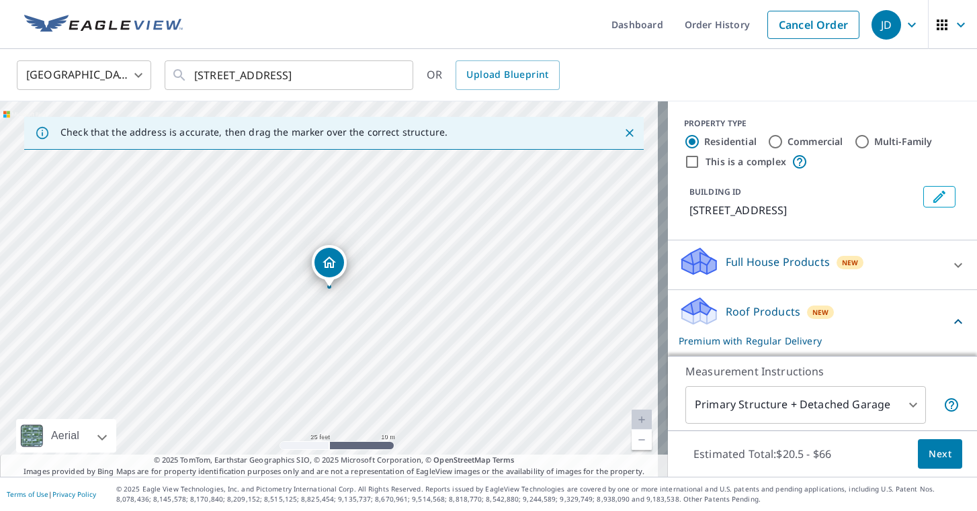
click at [935, 405] on span "Next" at bounding box center [940, 454] width 23 height 17
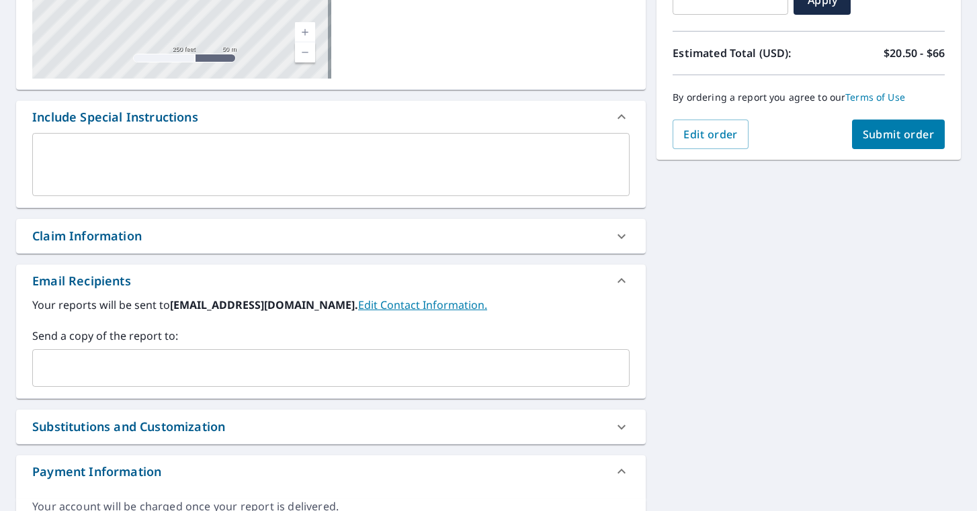
click at [149, 362] on input "text" at bounding box center [320, 368] width 565 height 26
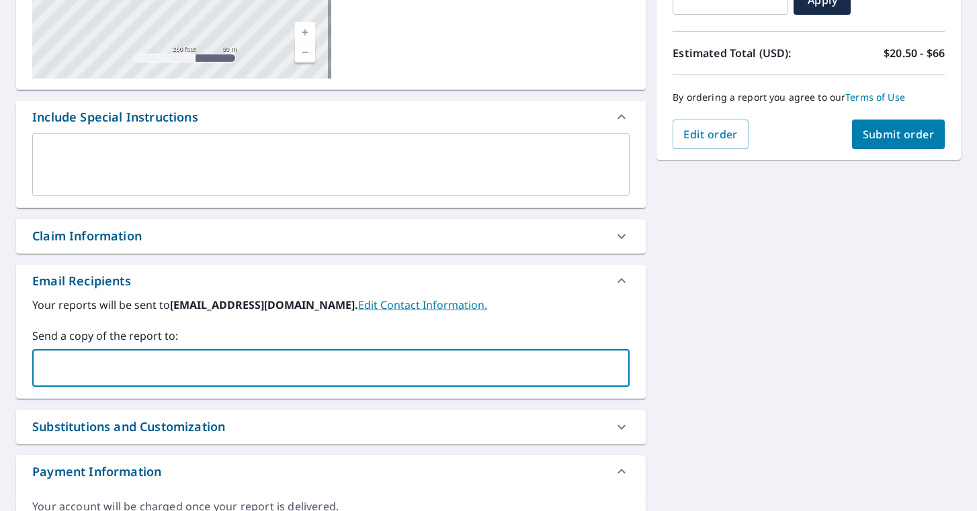
type input "[PERSON_NAME][EMAIL_ADDRESS][PERSON_NAME][DOMAIN_NAME]"
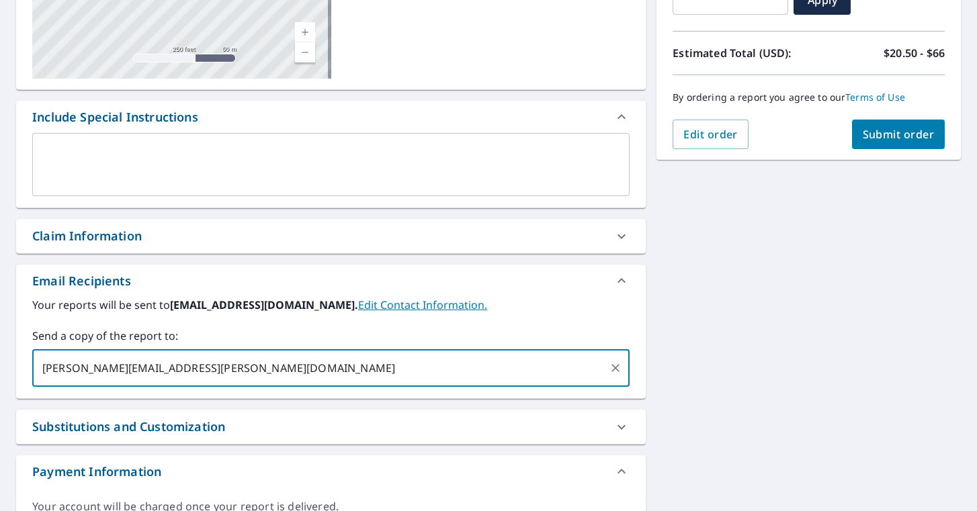
checkbox input "true"
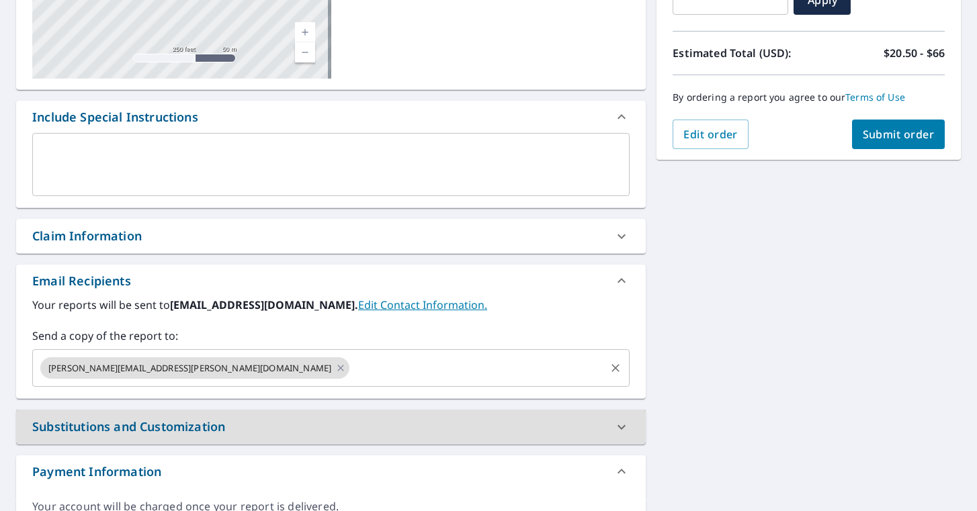
click at [351, 366] on input "text" at bounding box center [477, 368] width 252 height 26
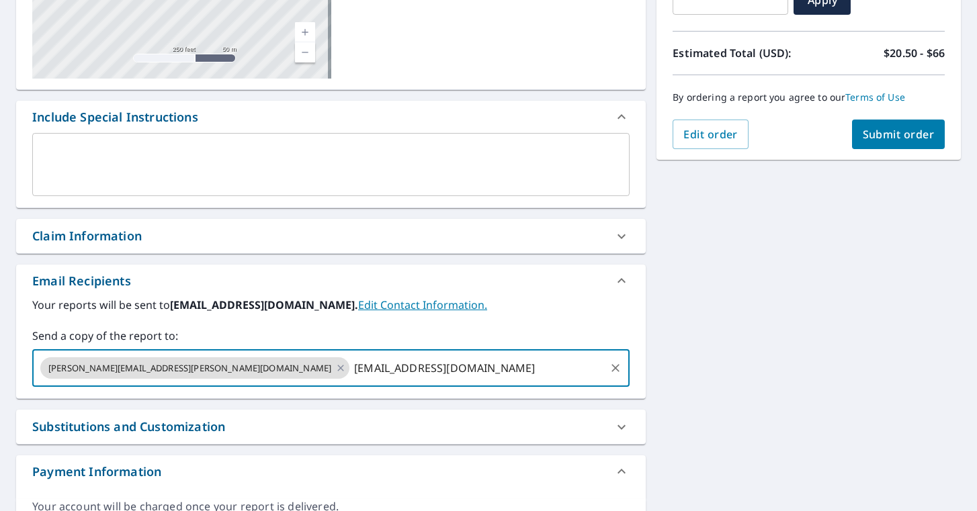
type input "[EMAIL_ADDRESS][DOMAIN_NAME]"
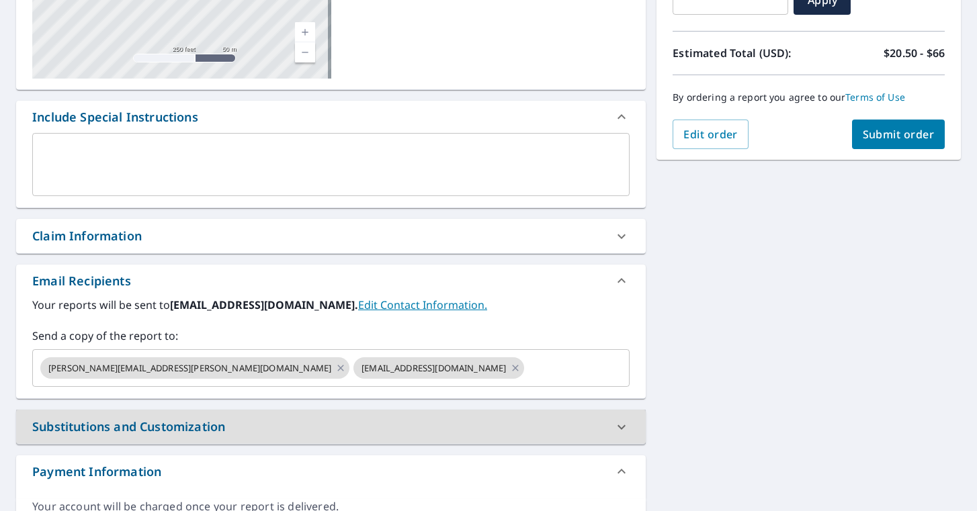
click at [886, 130] on span "Submit order" at bounding box center [899, 134] width 72 height 15
checkbox input "true"
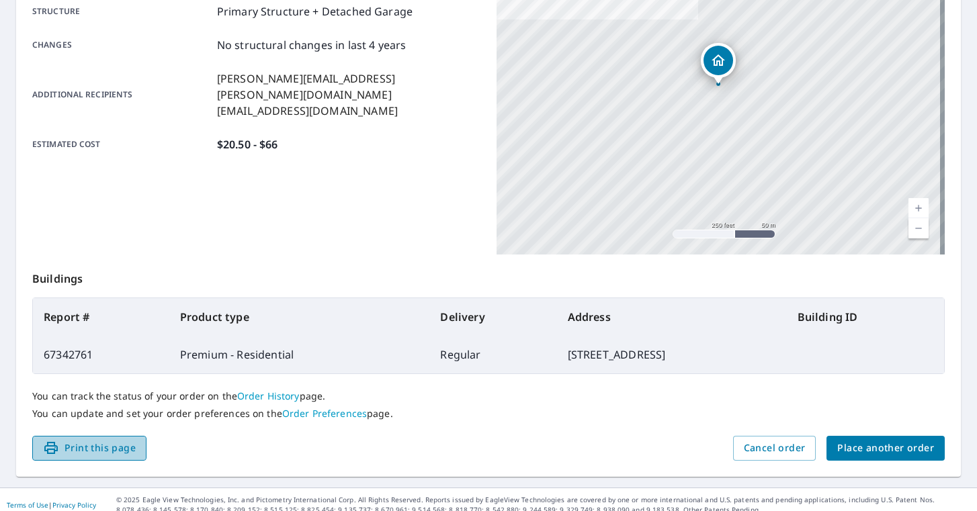
click at [109, 405] on span "Print this page" at bounding box center [89, 448] width 93 height 17
